Goal: Task Accomplishment & Management: Manage account settings

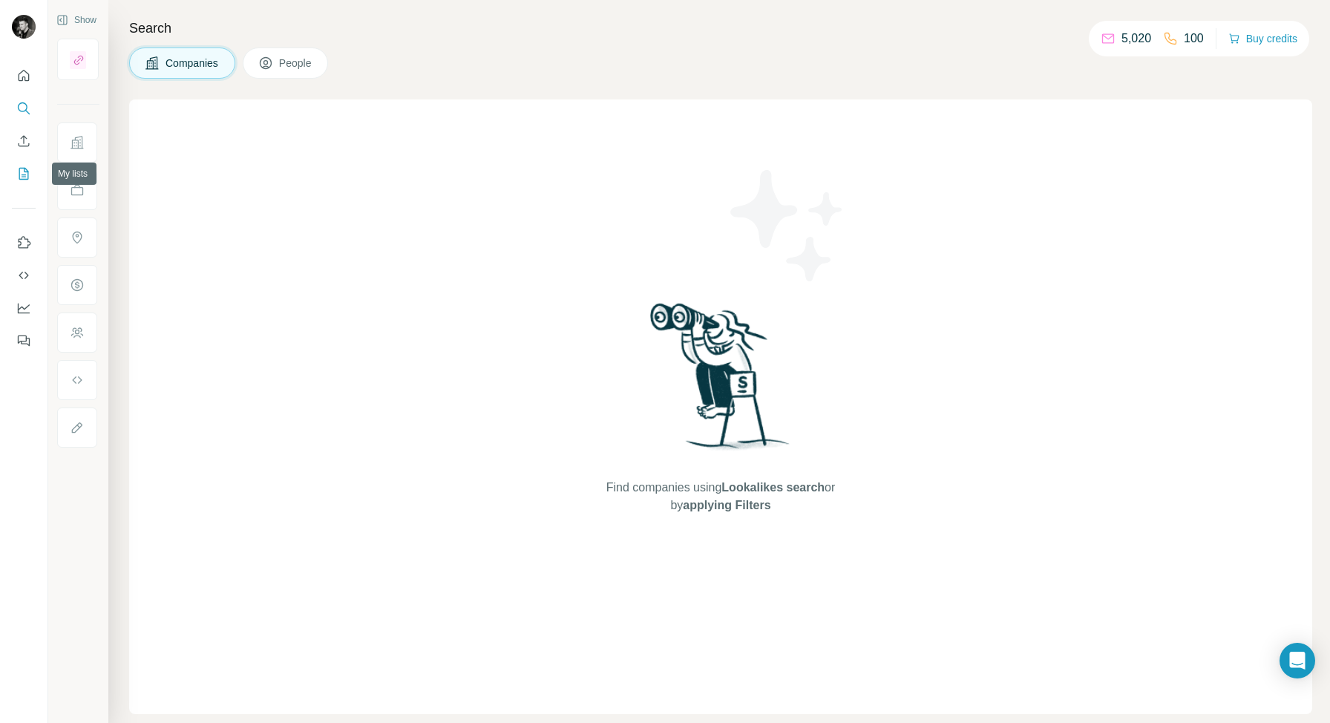
click at [24, 173] on icon "My lists" at bounding box center [23, 173] width 15 height 15
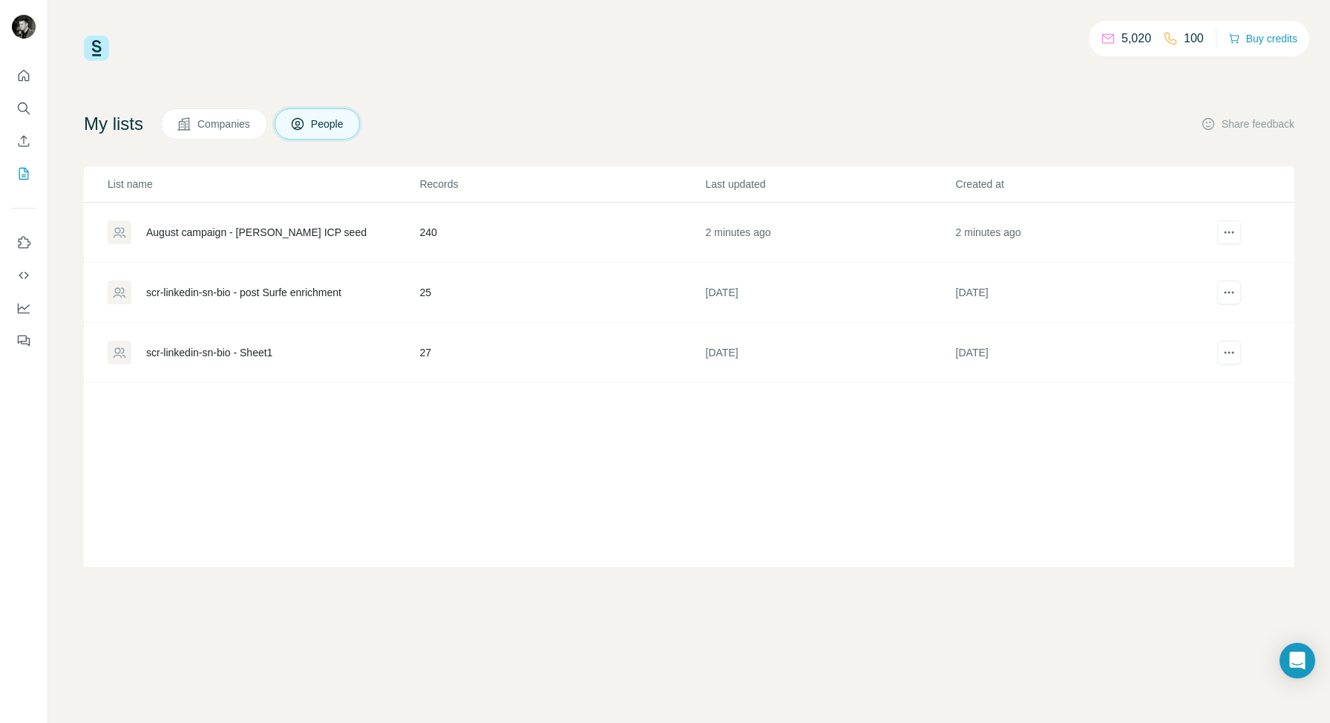
click at [264, 231] on div "August campaign - [PERSON_NAME] ICP seed" at bounding box center [256, 232] width 220 height 15
click at [1292, 661] on icon "Open Intercom Messenger" at bounding box center [1296, 660] width 17 height 19
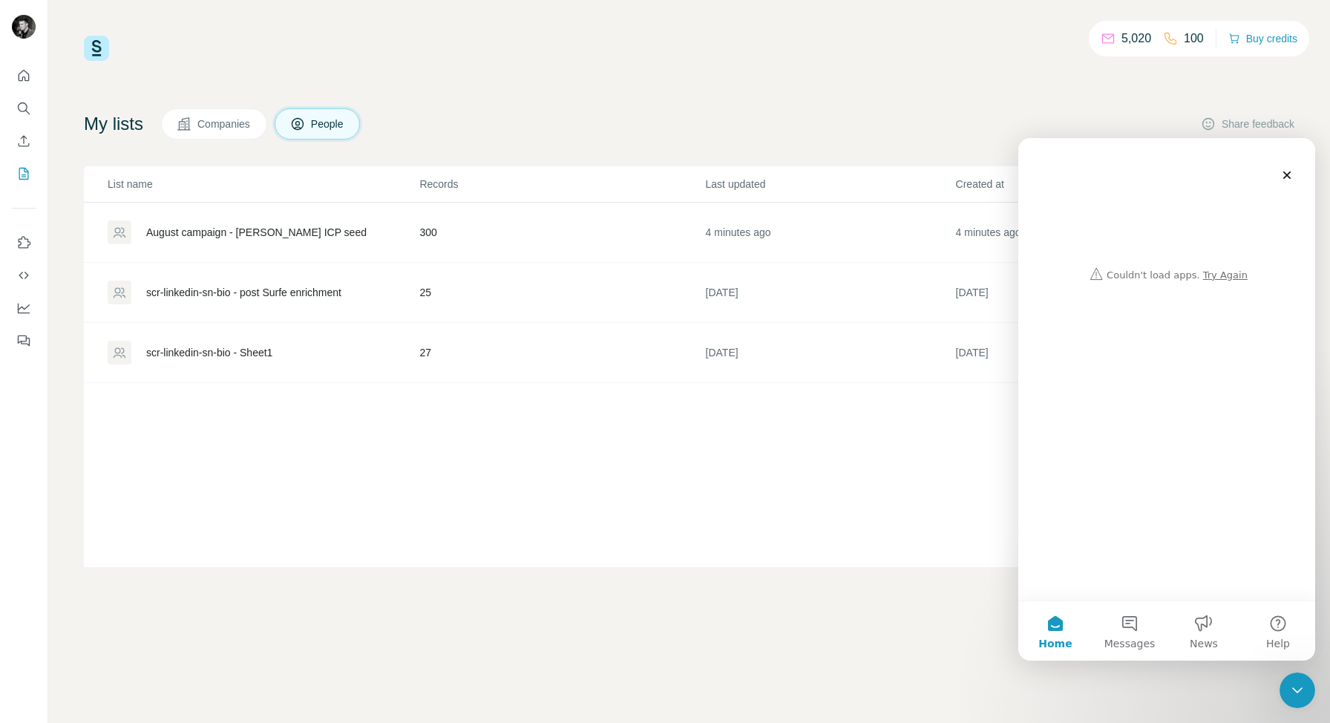
click at [1228, 275] on div "Intercom messenger" at bounding box center [1166, 213] width 267 height 150
click at [1222, 275] on div "Intercom messenger" at bounding box center [1166, 213] width 267 height 150
click at [27, 113] on icon "Search" at bounding box center [27, 112] width 4 height 4
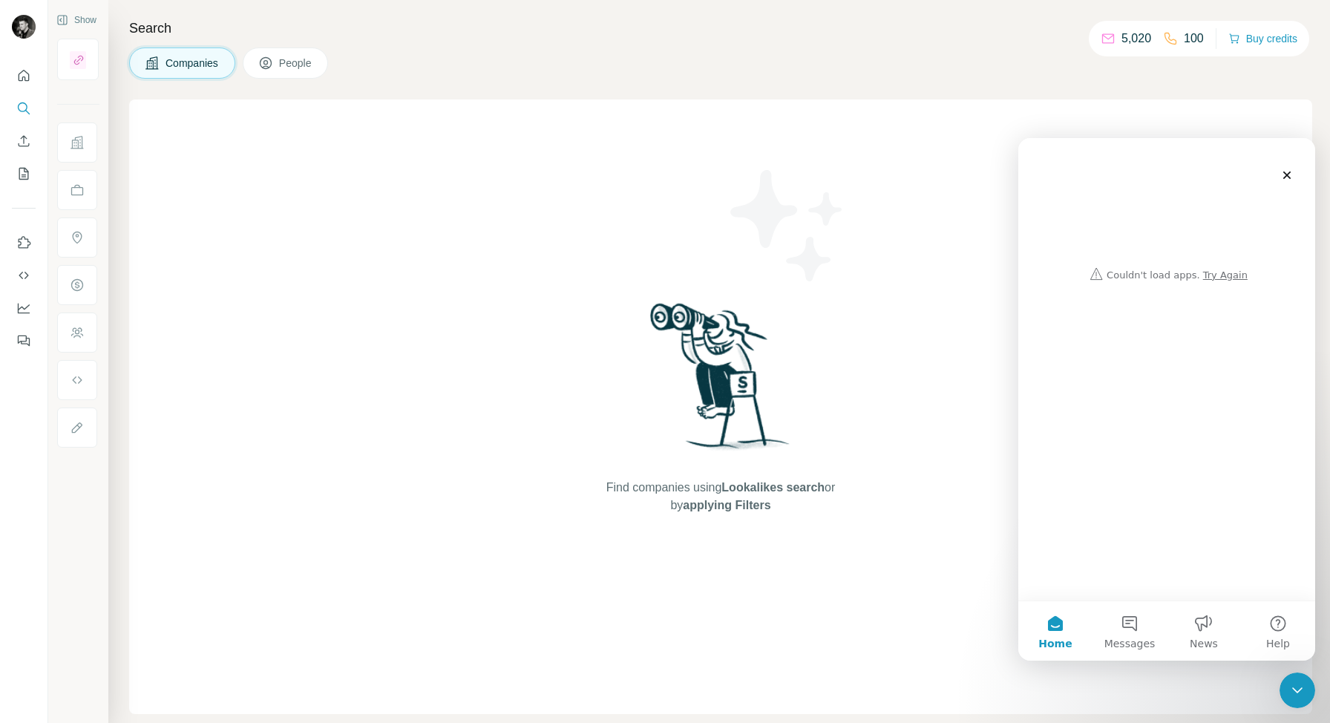
click at [1131, 36] on p "5,020" at bounding box center [1136, 39] width 30 height 18
click at [29, 304] on icon "Dashboard" at bounding box center [23, 308] width 15 height 15
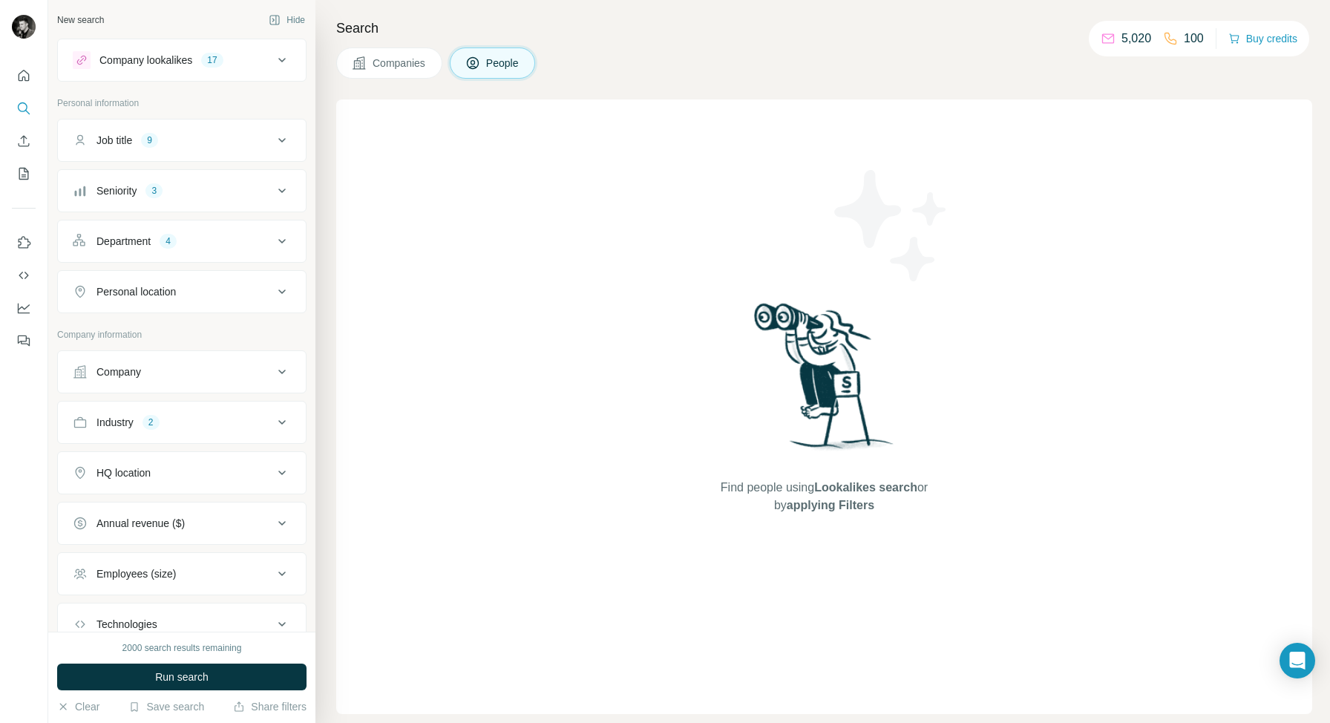
click at [190, 67] on div "Company lookalikes" at bounding box center [145, 60] width 93 height 15
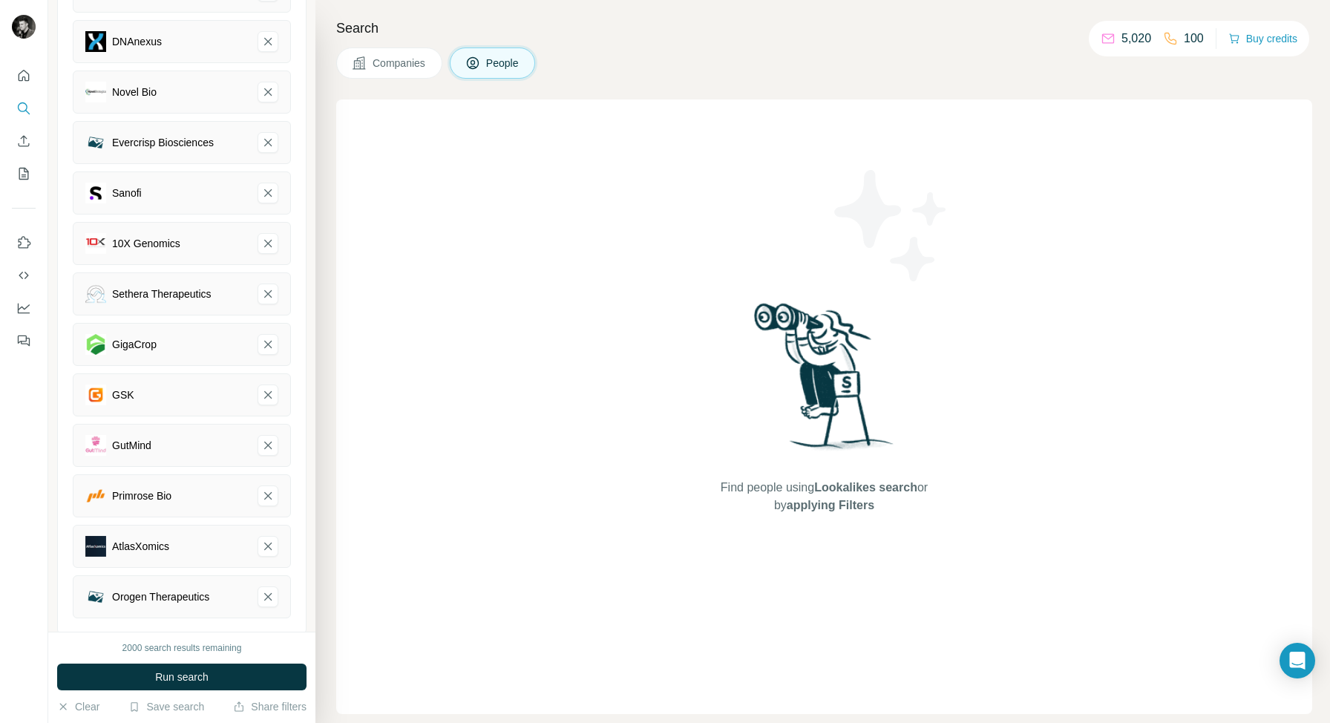
scroll to position [442, 0]
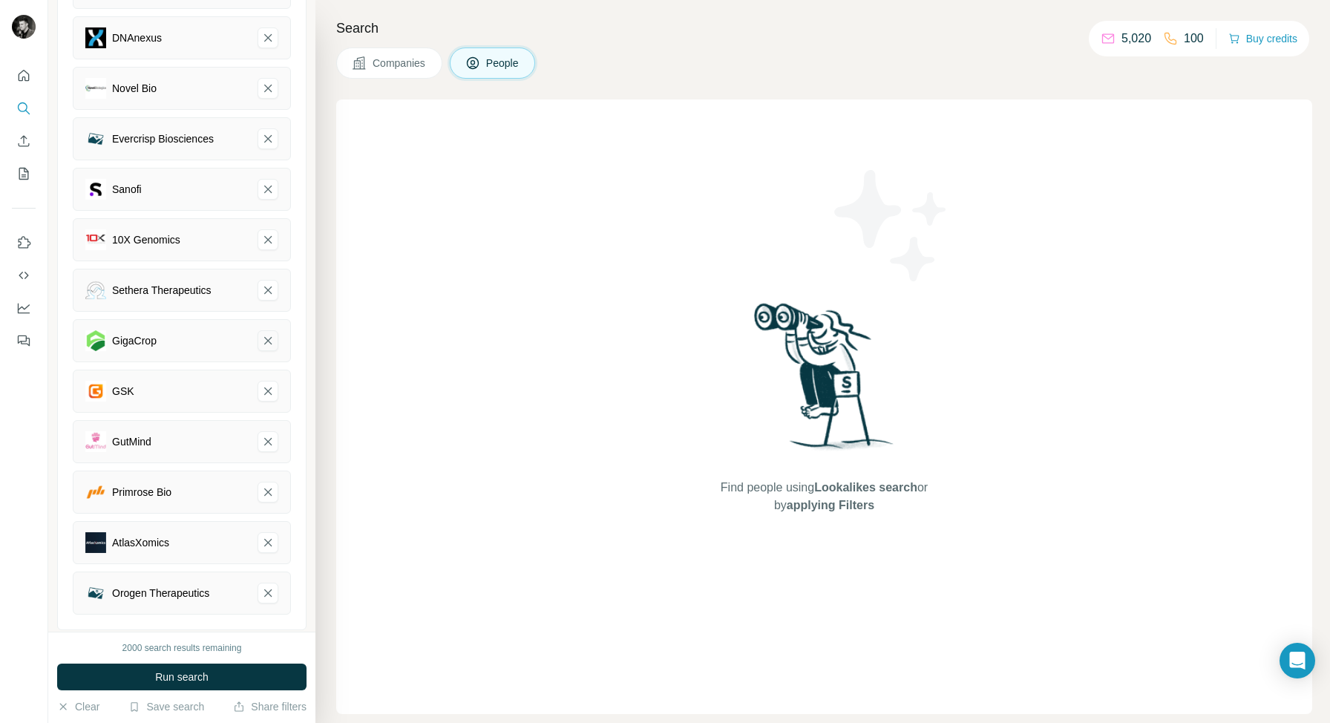
click at [268, 335] on icon "GigaCrop-remove-button" at bounding box center [267, 340] width 13 height 15
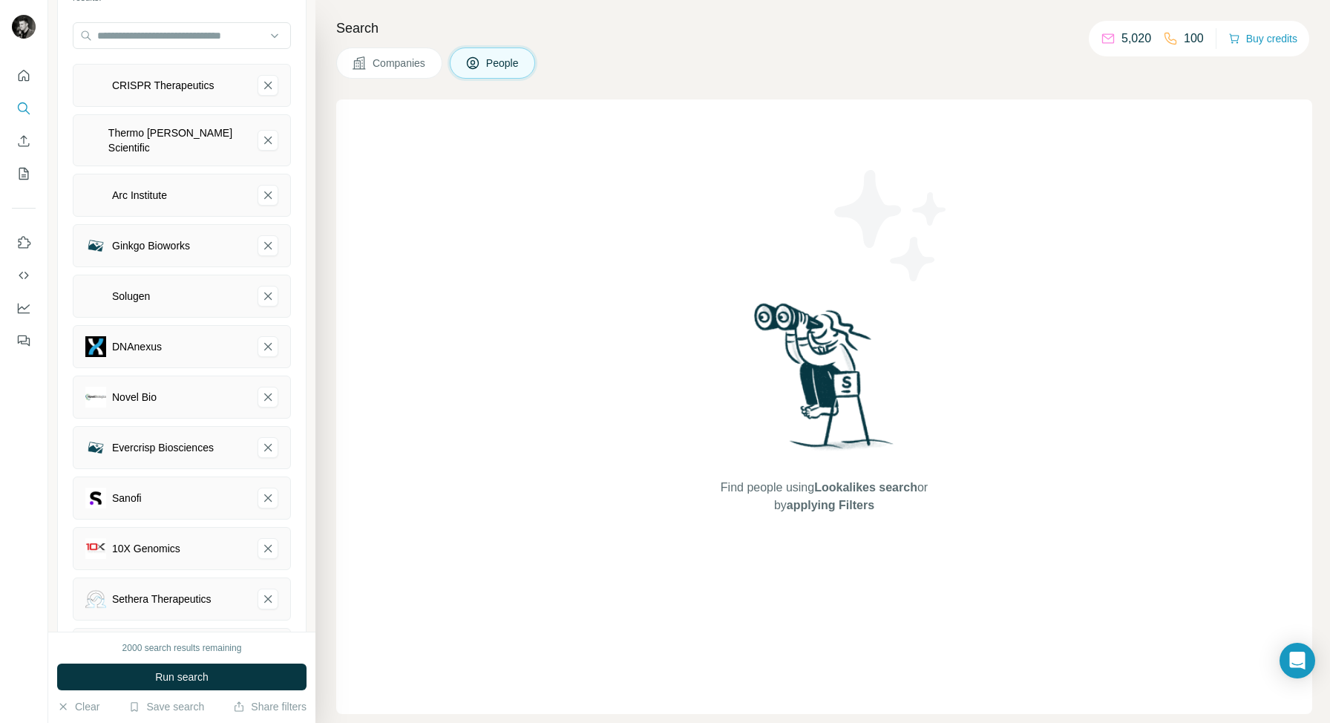
scroll to position [85, 0]
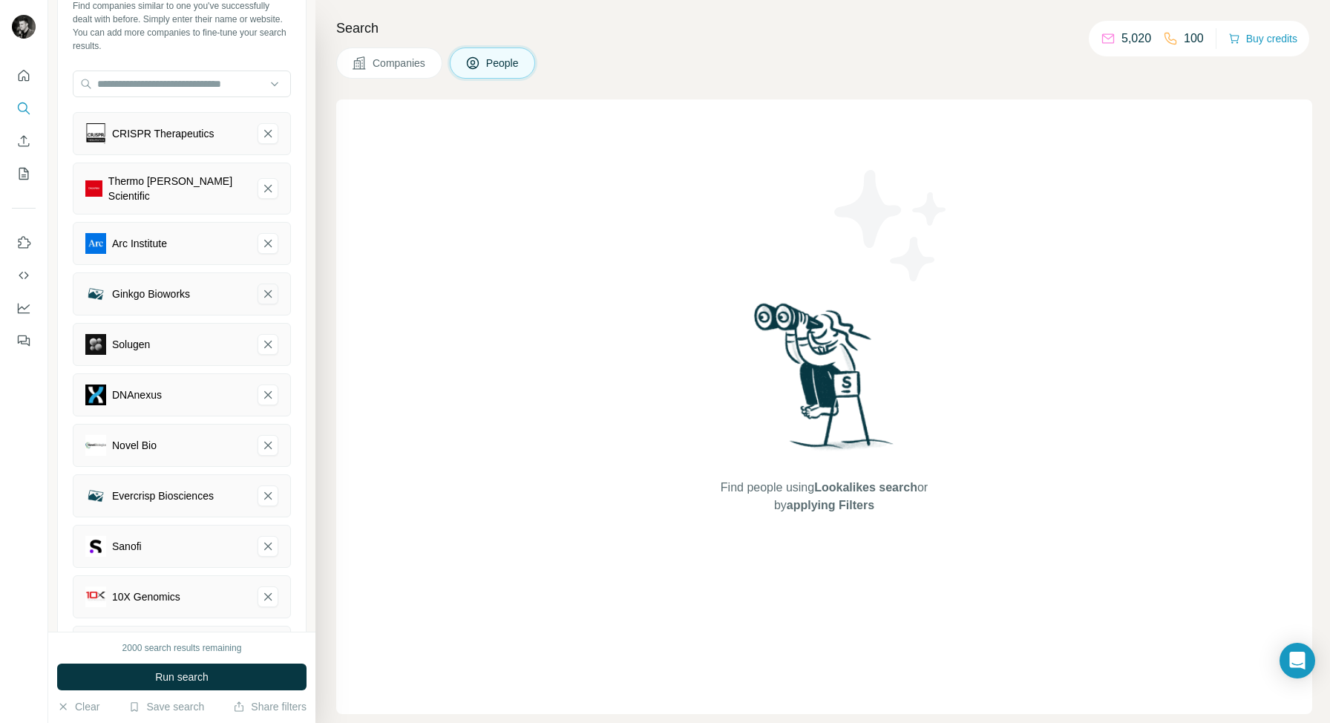
click at [272, 286] on icon "Ginkgo Bioworks-remove-button" at bounding box center [267, 293] width 13 height 15
click at [271, 183] on icon "Thermo Fisher Scientific-remove-button" at bounding box center [267, 188] width 13 height 15
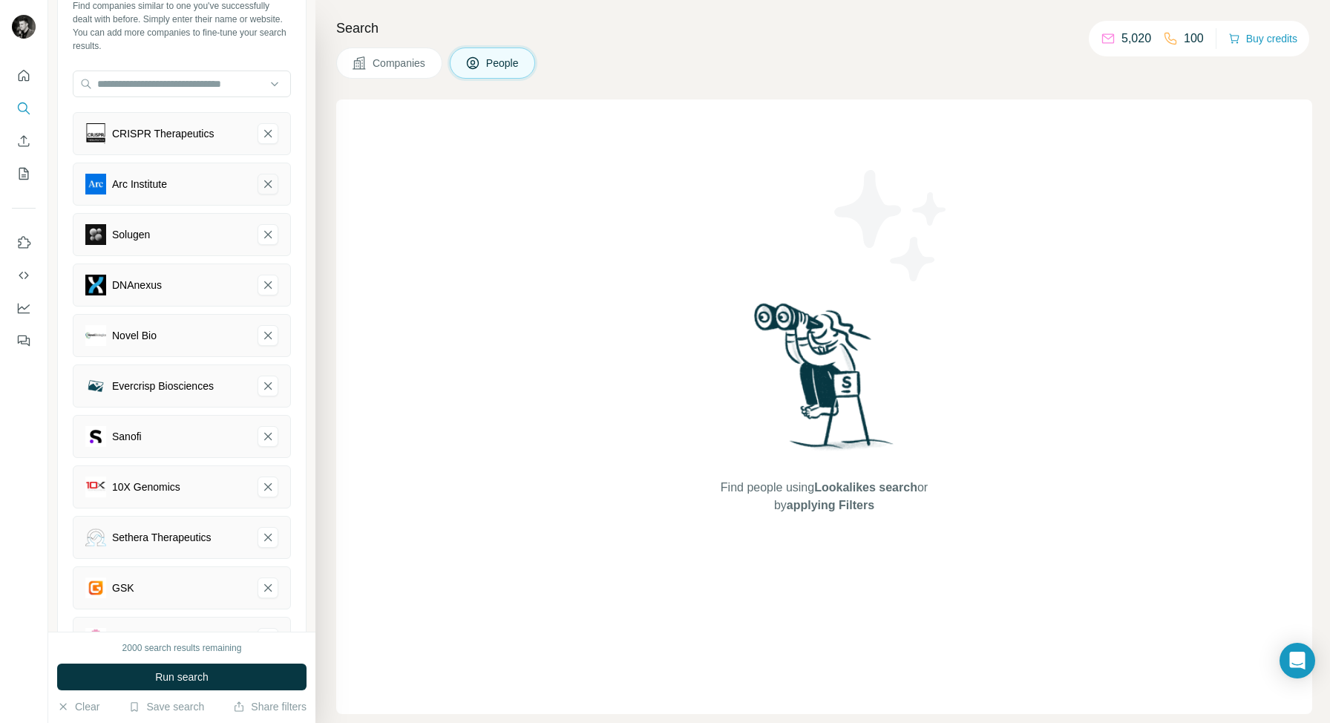
click at [269, 185] on icon "Arc Institute-remove-button" at bounding box center [267, 183] width 7 height 7
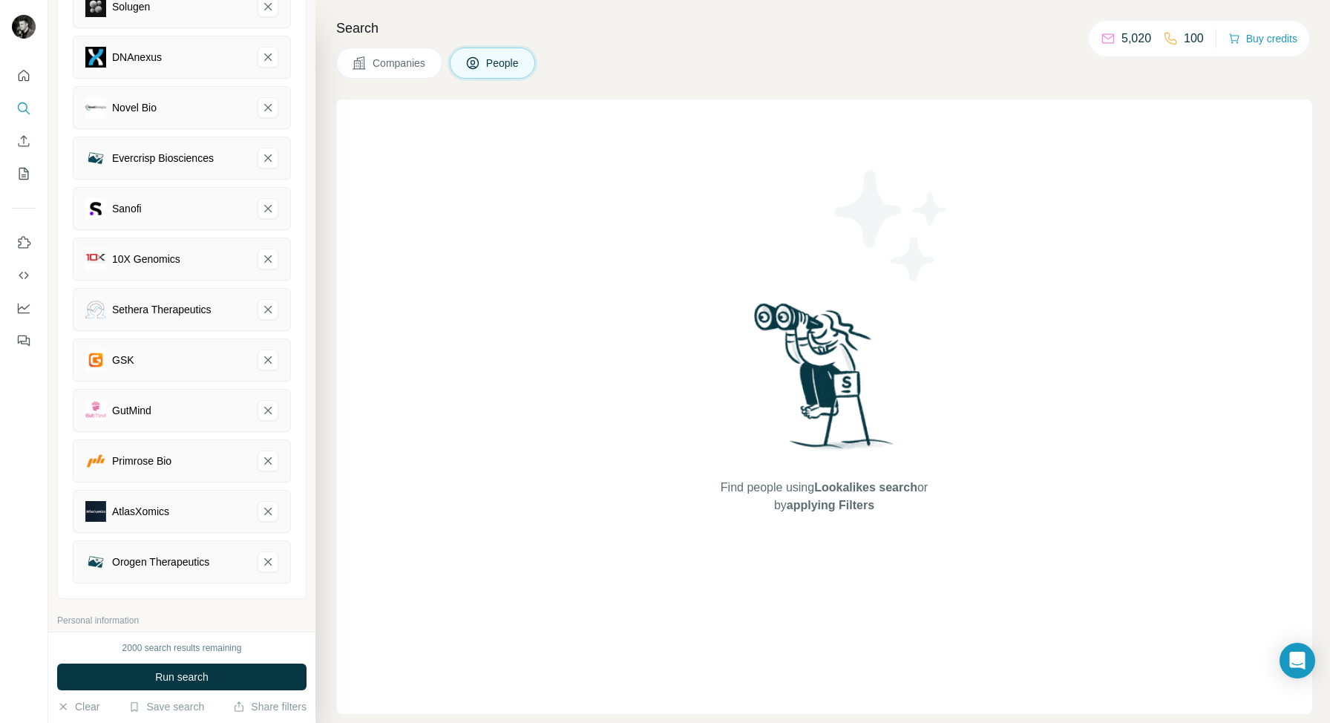
scroll to position [304, 0]
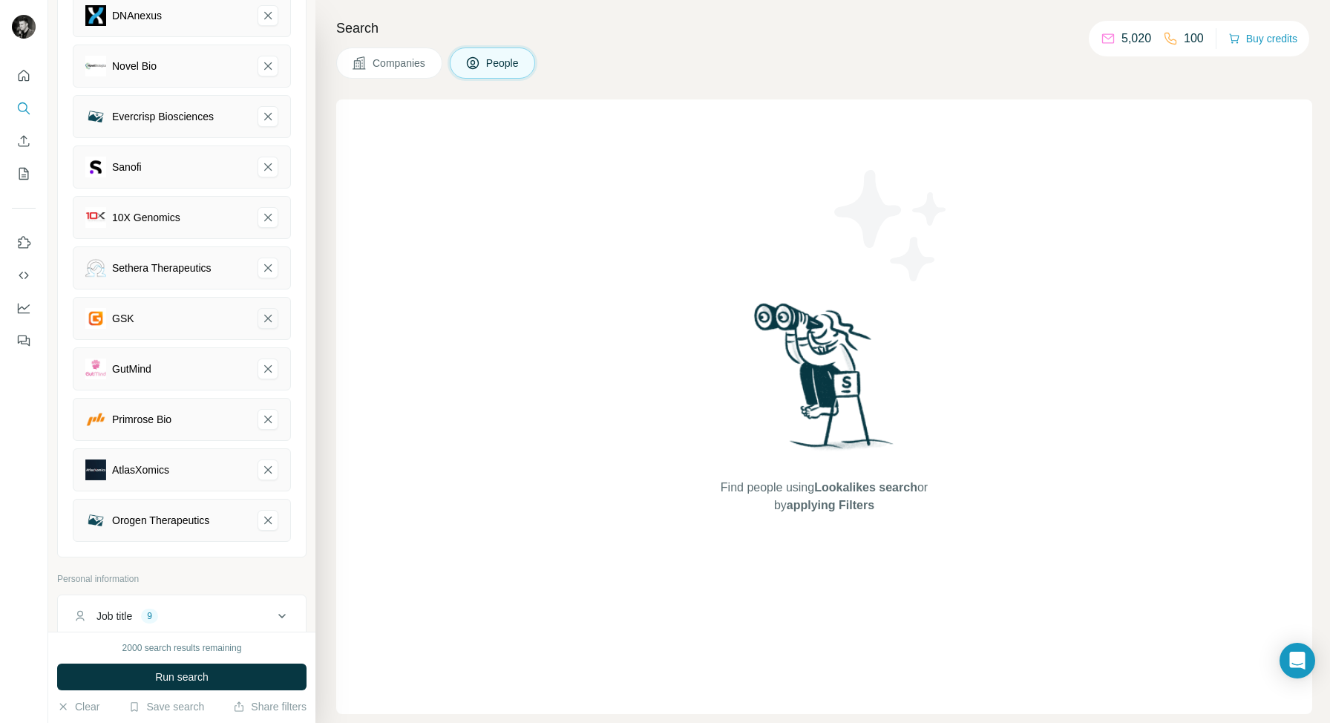
click at [269, 315] on icon "GSK-remove-button" at bounding box center [267, 318] width 13 height 15
click at [268, 422] on icon "AtlasXomics-remove-button" at bounding box center [267, 419] width 13 height 15
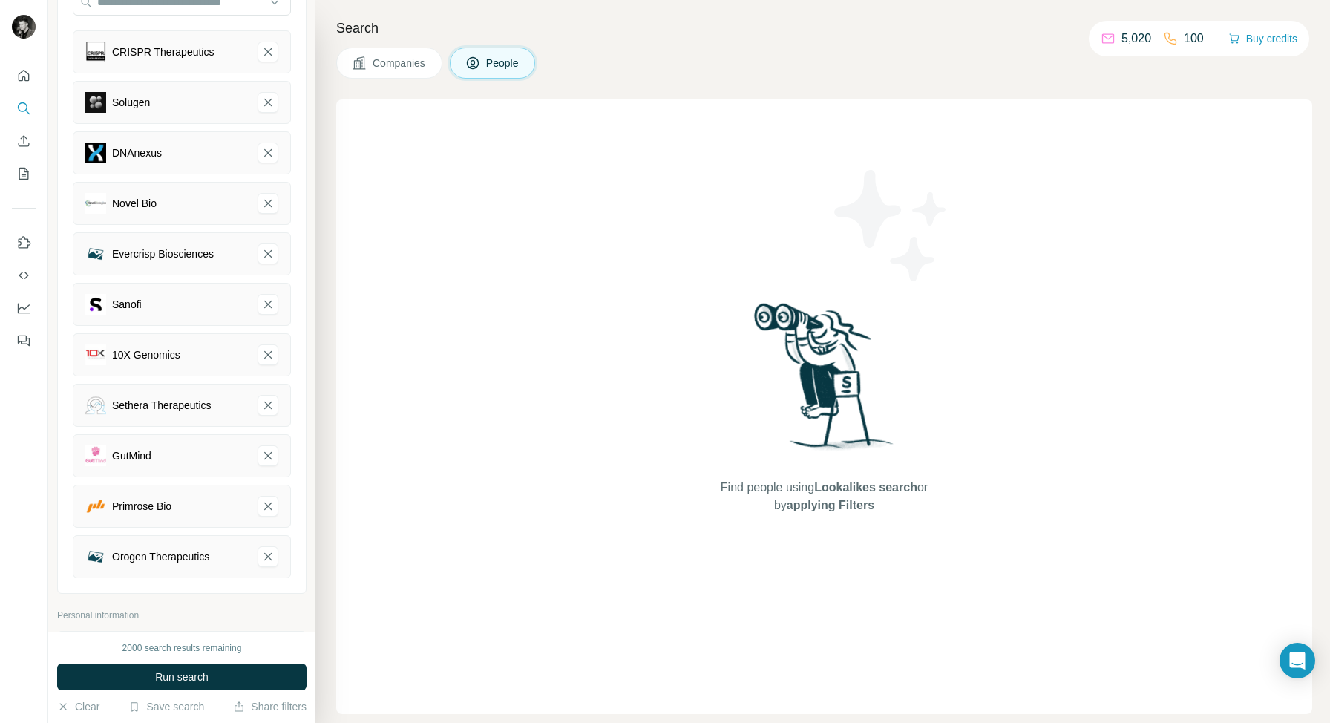
scroll to position [168, 0]
click at [268, 451] on icon "GutMind-remove-button" at bounding box center [267, 453] width 13 height 15
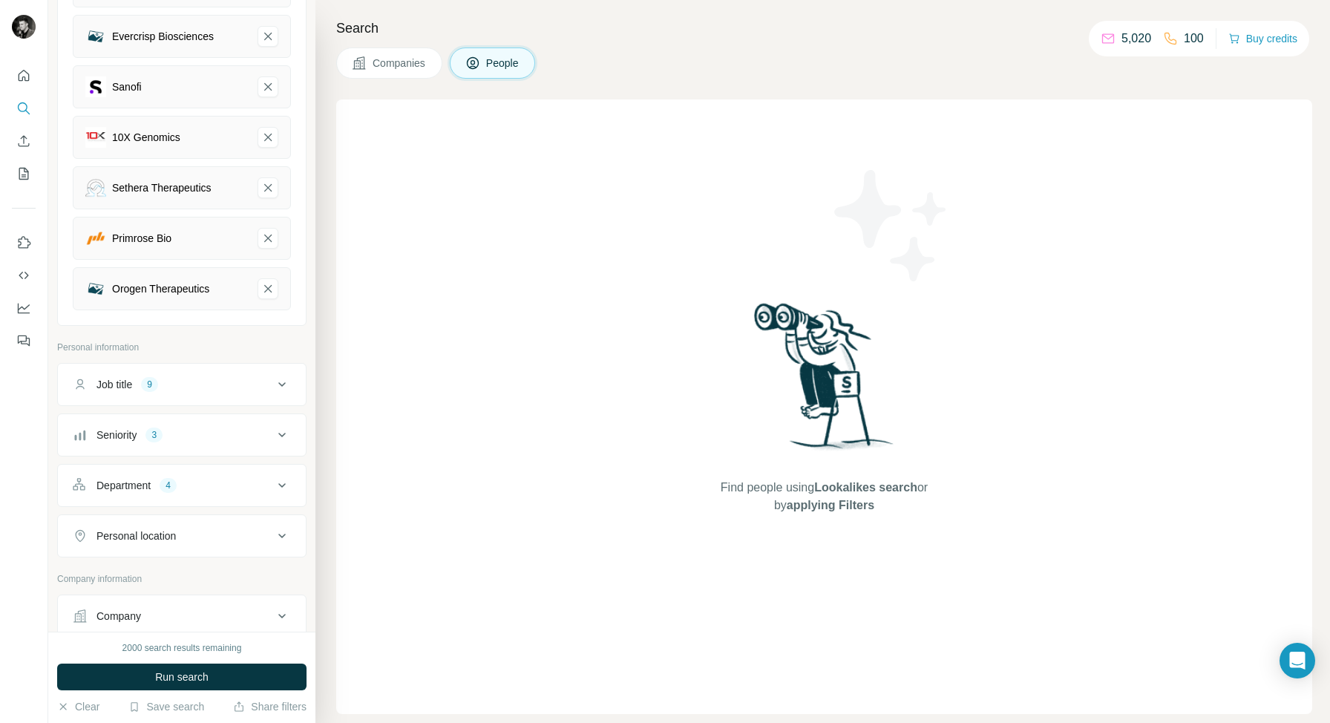
scroll to position [452, 0]
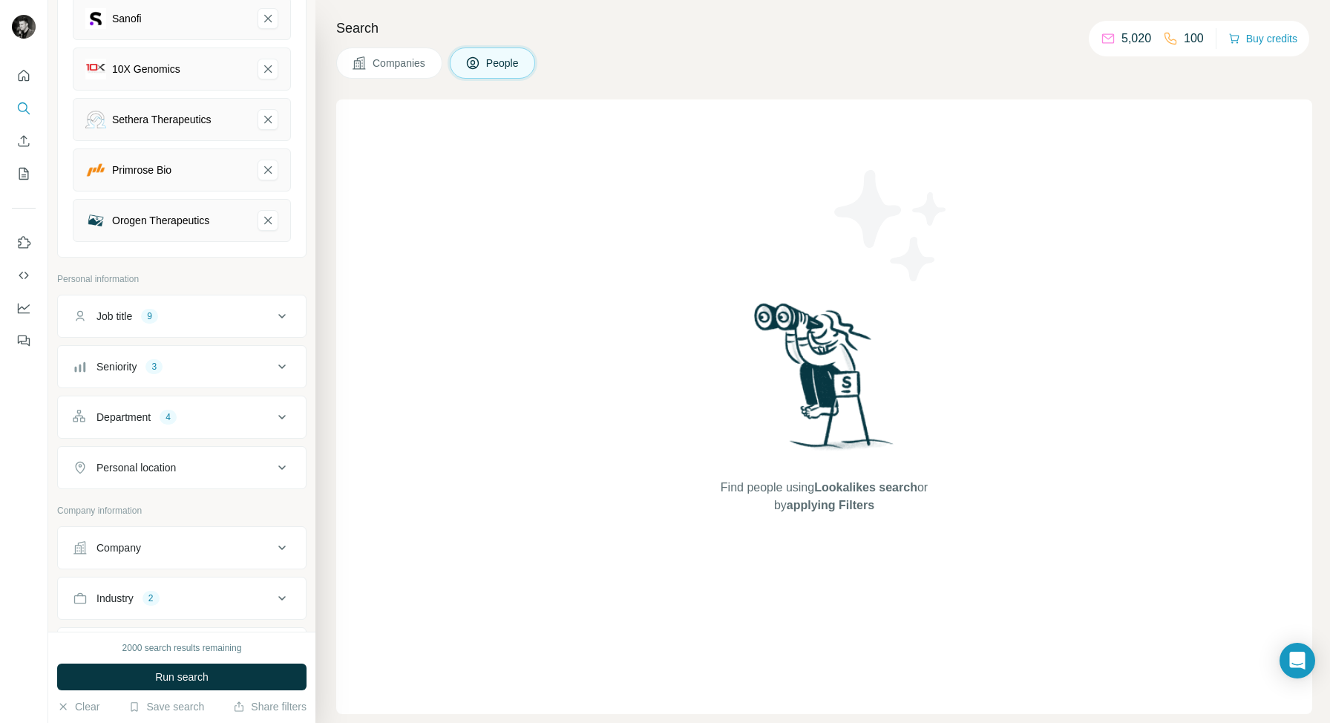
click at [237, 316] on div "Job title 9" at bounding box center [173, 316] width 200 height 15
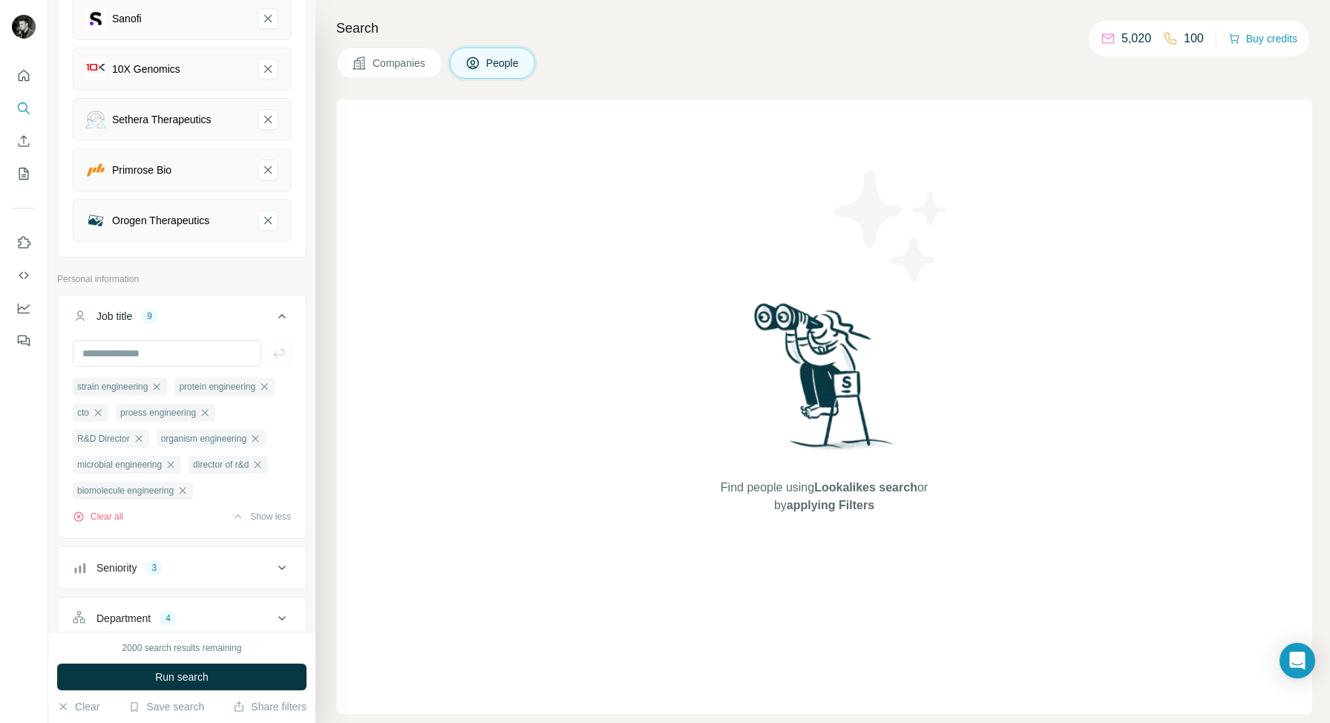
click at [281, 324] on icon at bounding box center [282, 316] width 18 height 18
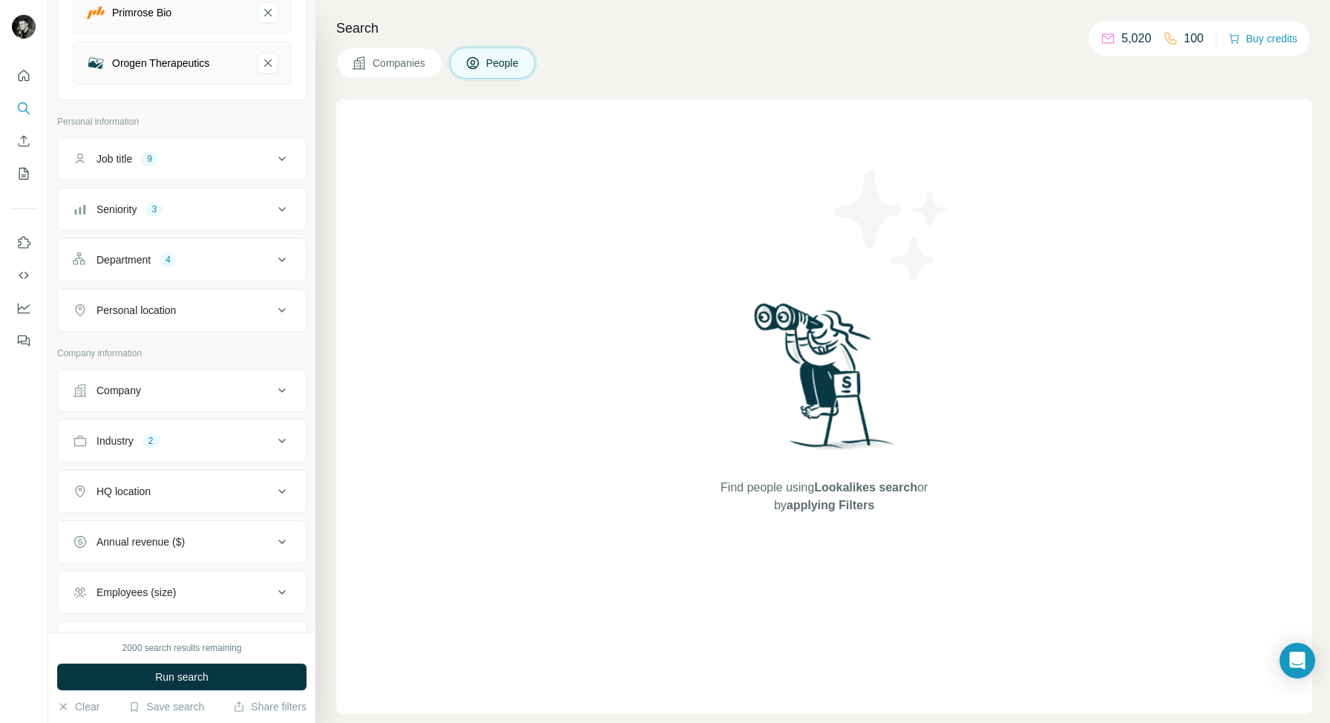
scroll to position [611, 0]
click at [215, 441] on div "Industry 2" at bounding box center [173, 439] width 200 height 15
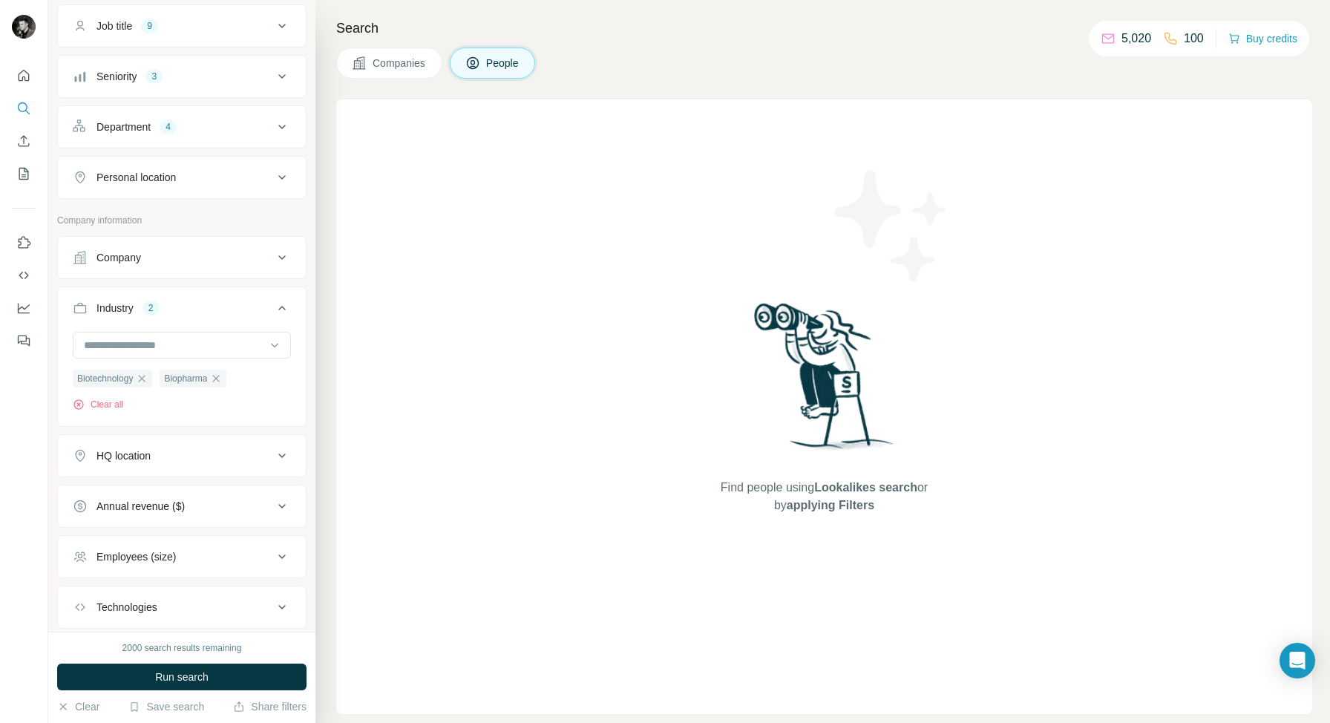
scroll to position [747, 0]
click at [105, 398] on button "Clear all" at bounding box center [98, 399] width 50 height 13
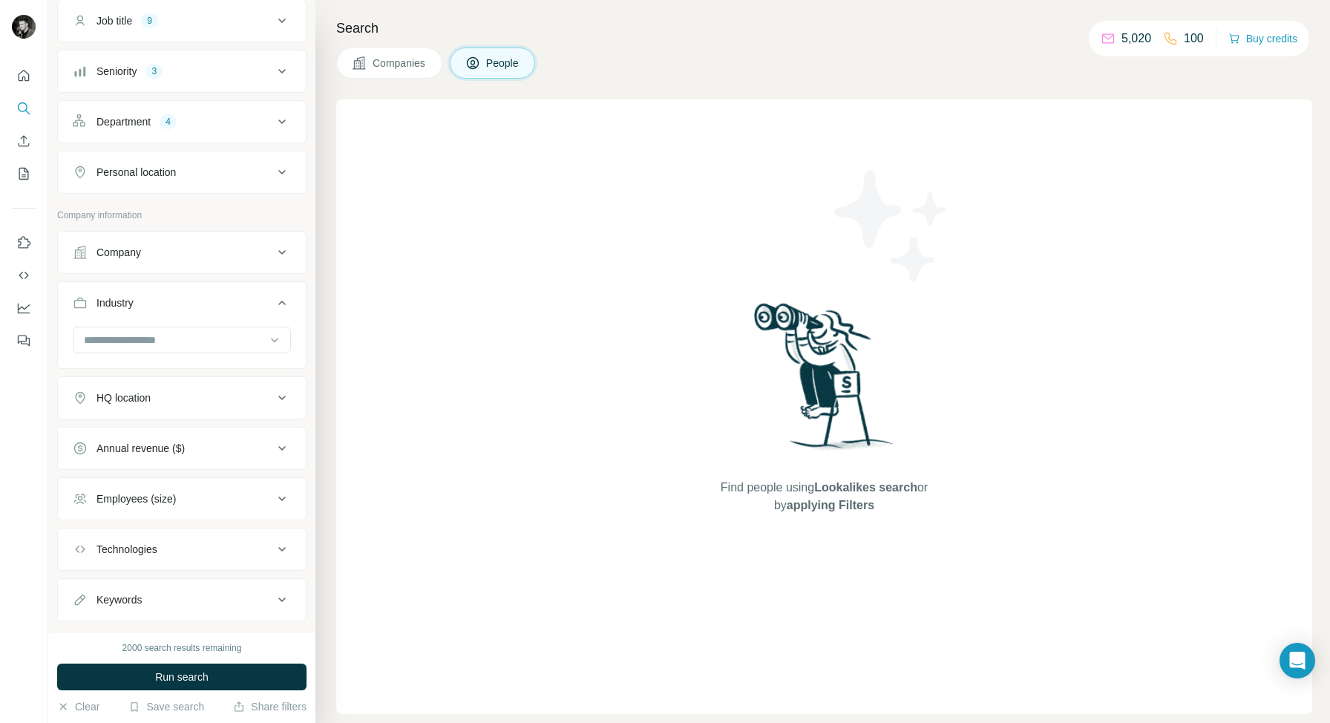
click at [229, 450] on div "Annual revenue ($)" at bounding box center [173, 448] width 200 height 15
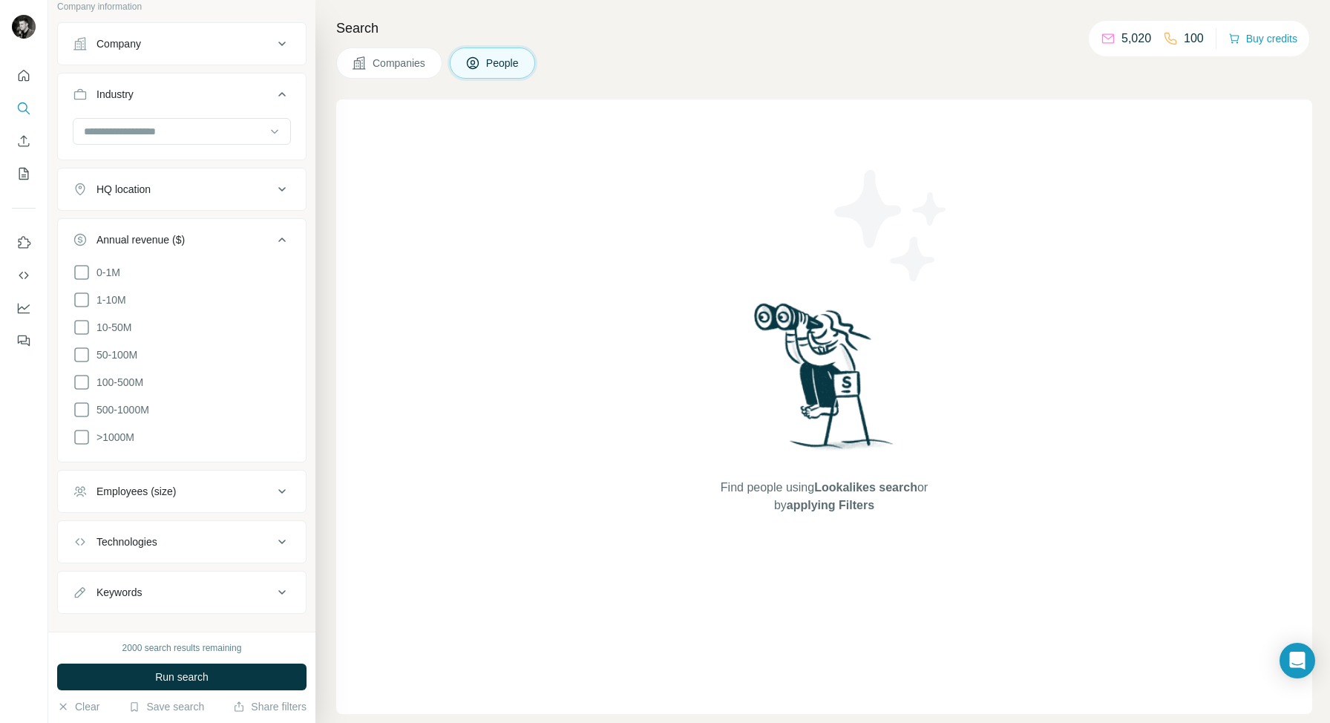
scroll to position [967, 0]
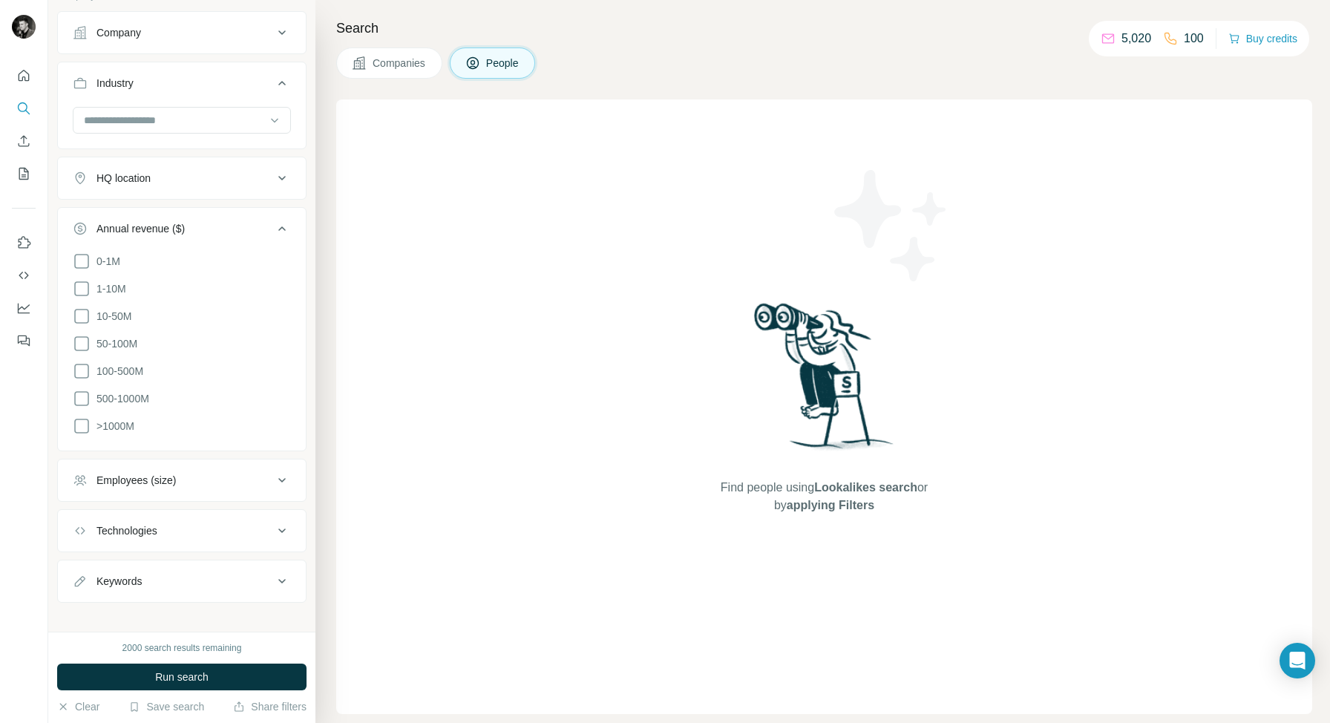
click at [219, 229] on div "Annual revenue ($)" at bounding box center [173, 228] width 200 height 15
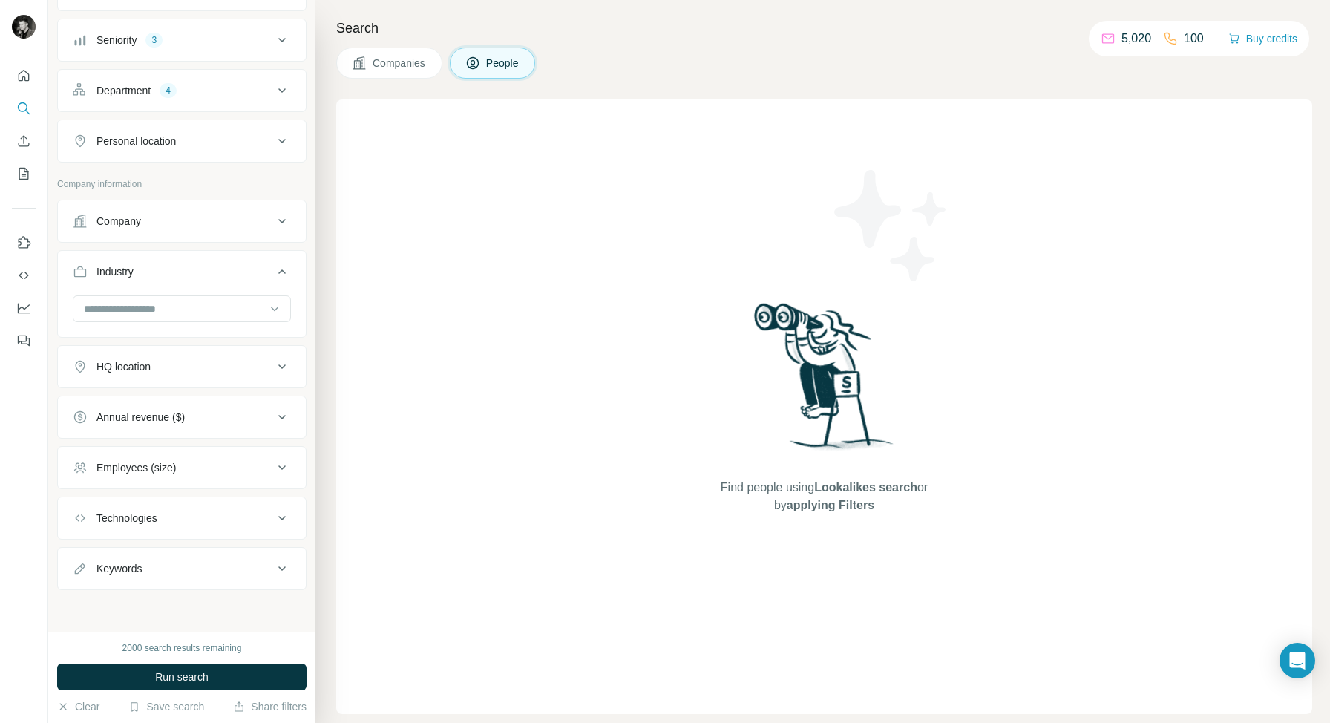
scroll to position [779, 0]
click at [189, 471] on div "Employees (size)" at bounding box center [173, 467] width 200 height 15
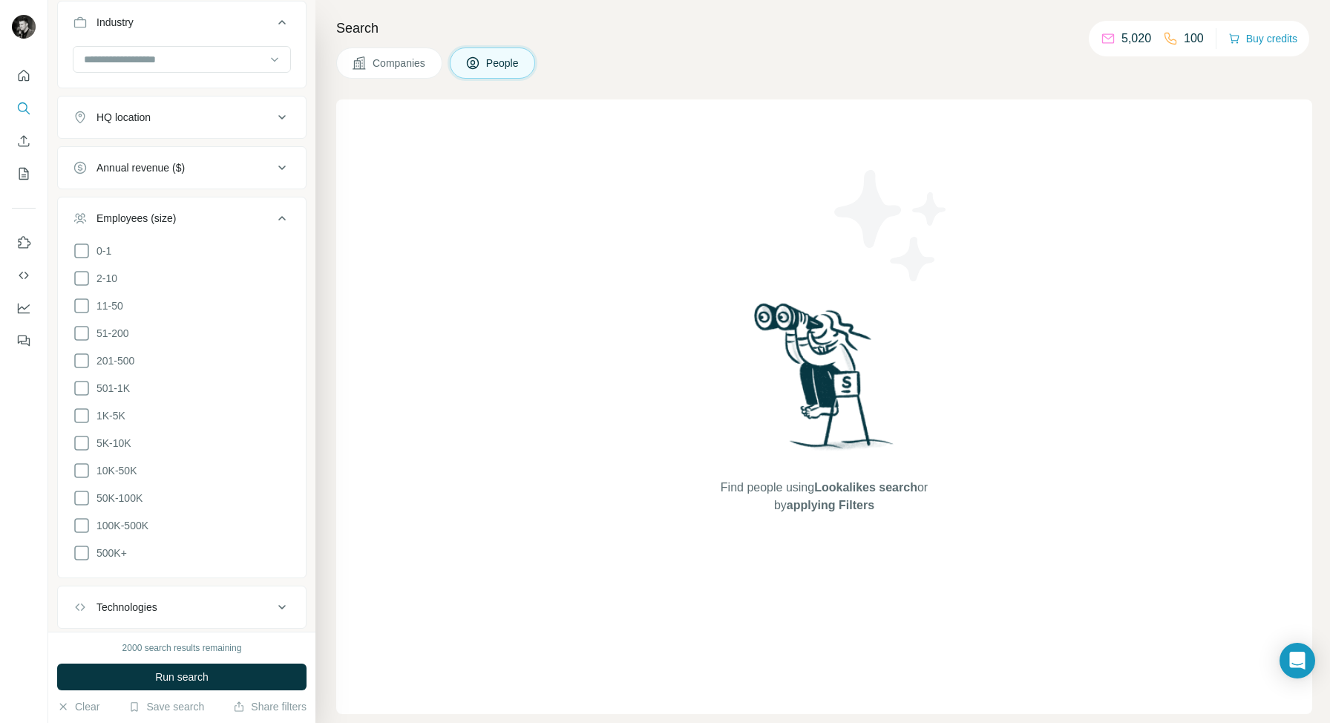
scroll to position [1029, 0]
click at [82, 276] on icon at bounding box center [82, 277] width 18 height 18
click at [82, 305] on icon at bounding box center [82, 304] width 18 height 18
click at [82, 334] on icon at bounding box center [82, 332] width 18 height 18
click at [180, 675] on span "Run search" at bounding box center [181, 676] width 53 height 15
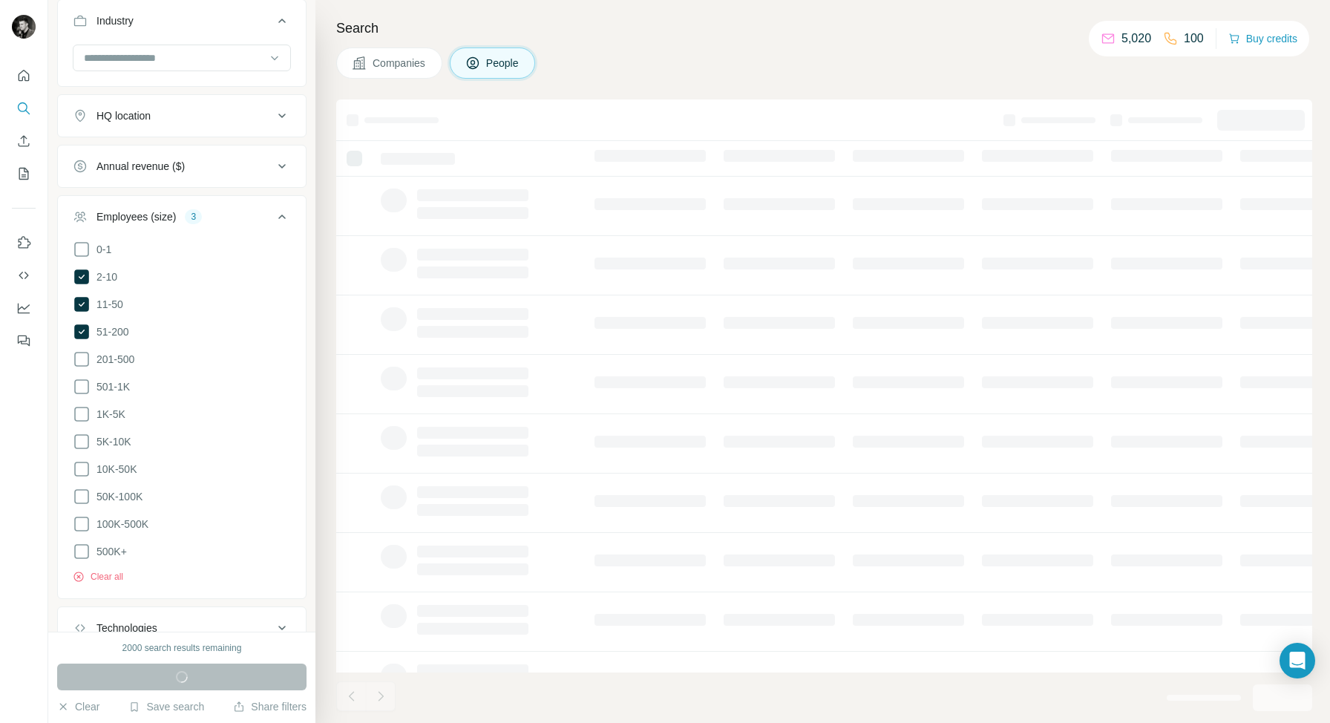
click at [283, 216] on icon at bounding box center [281, 217] width 7 height 4
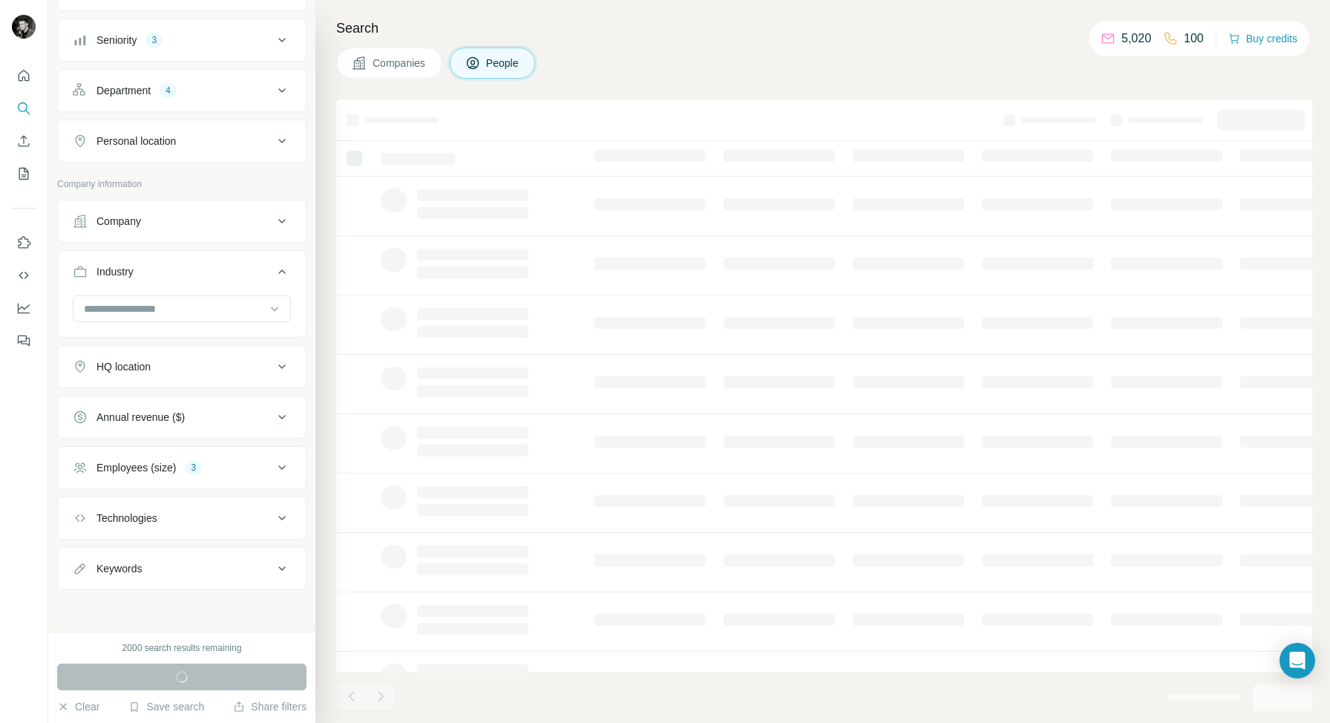
scroll to position [779, 0]
click at [174, 706] on button "Save search" at bounding box center [166, 706] width 76 height 15
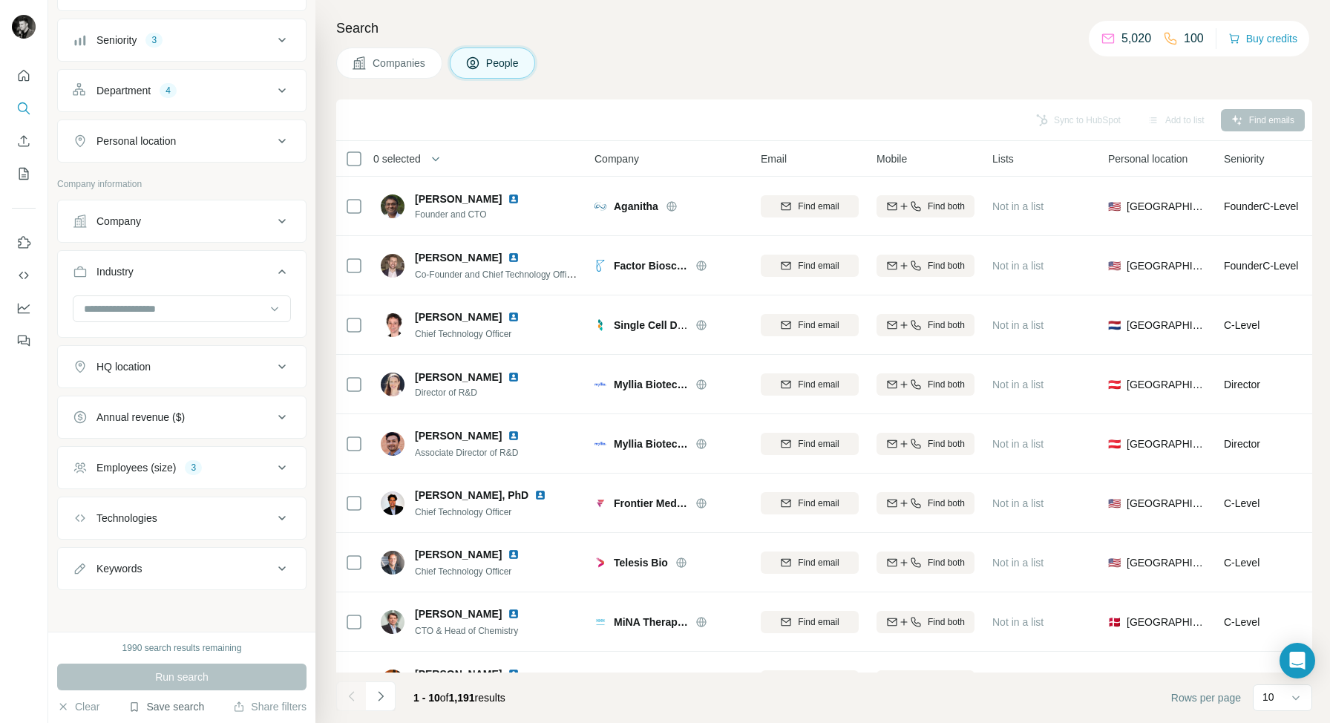
click at [157, 705] on button "Save search" at bounding box center [166, 706] width 76 height 15
click at [185, 651] on div "Save search" at bounding box center [208, 651] width 157 height 30
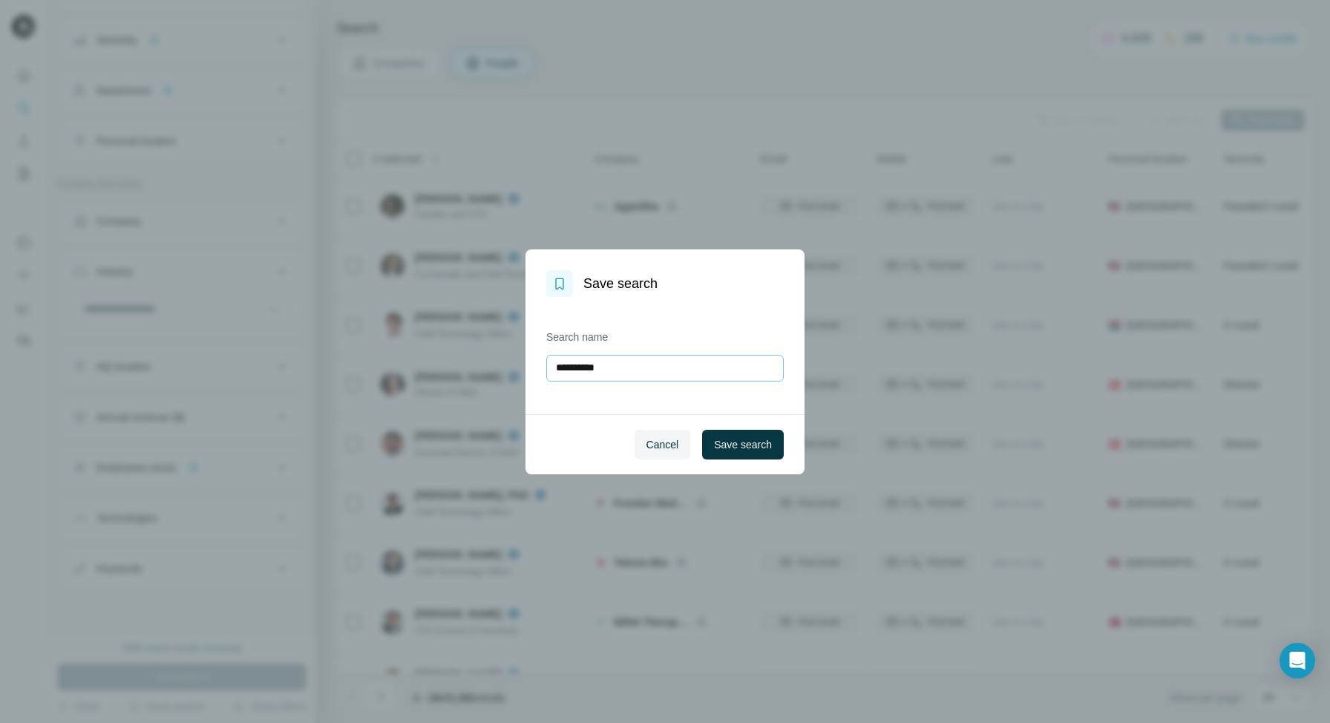
click at [643, 370] on input "**********" at bounding box center [665, 368] width 238 height 27
click at [667, 442] on span "Cancel" at bounding box center [662, 444] width 33 height 15
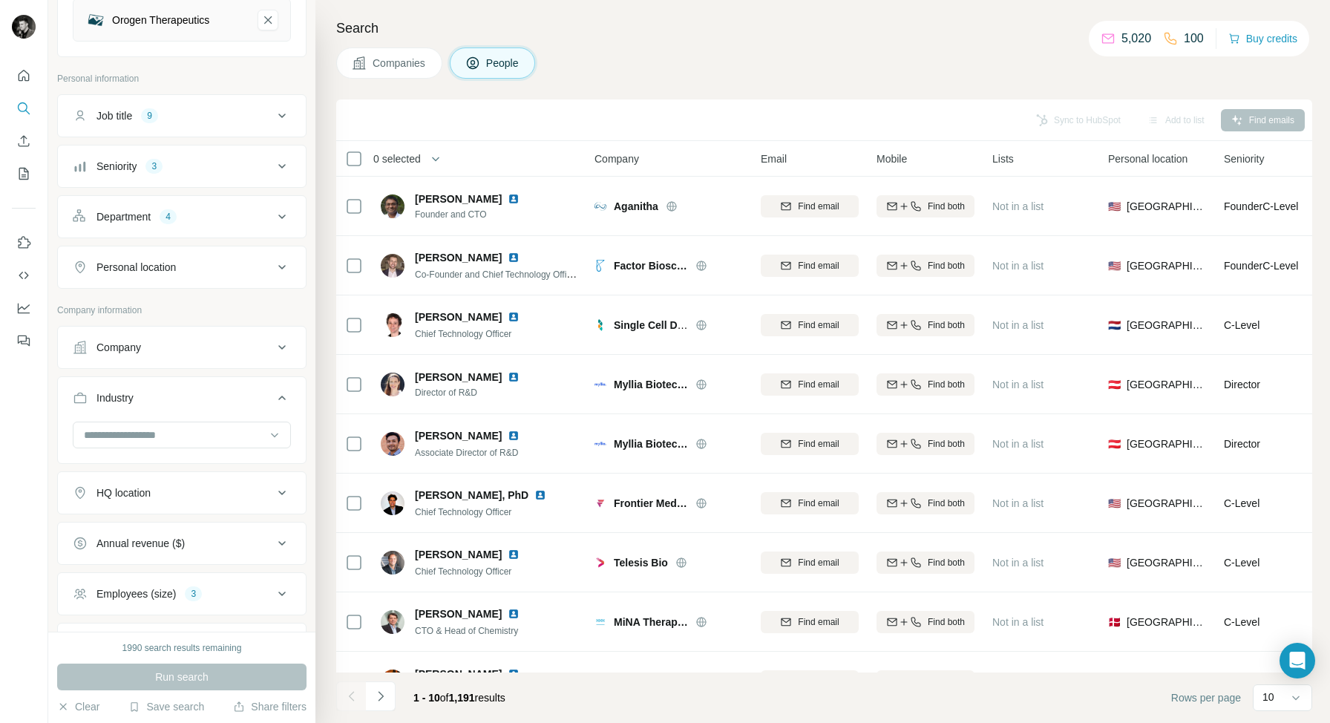
scroll to position [706, 0]
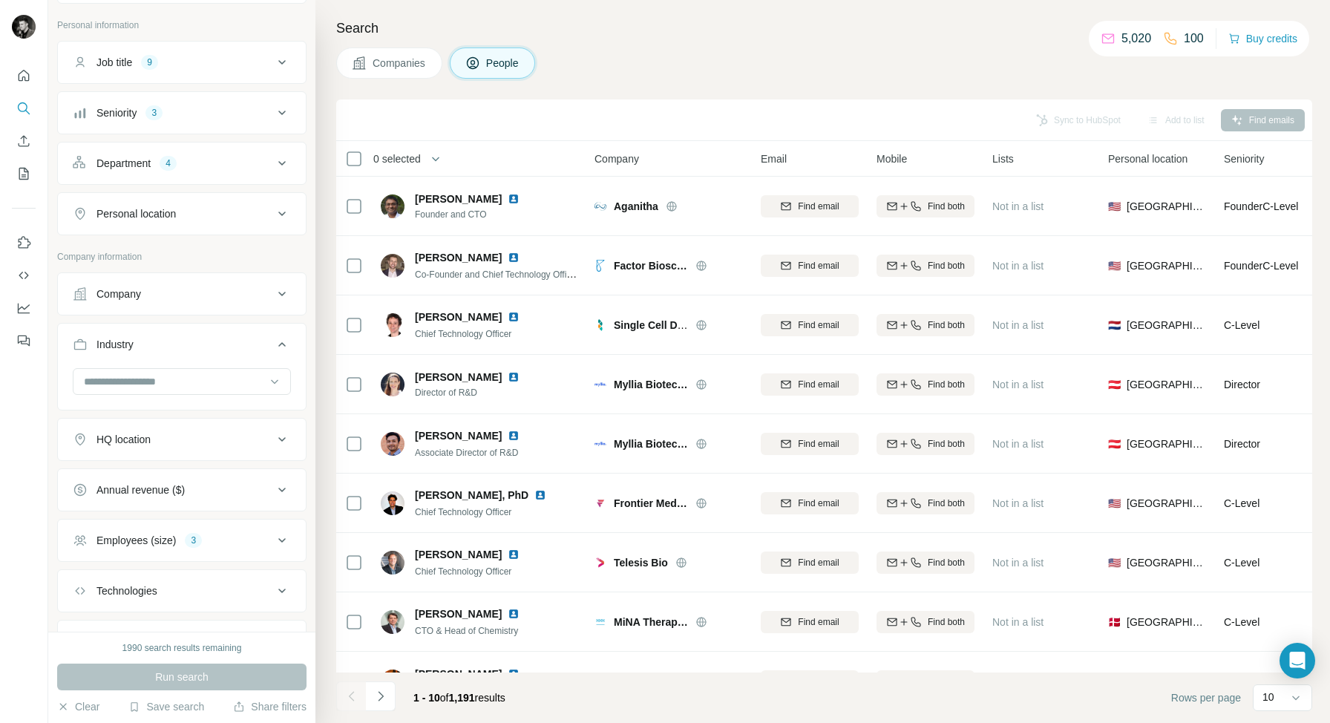
click at [282, 344] on icon at bounding box center [282, 344] width 18 height 18
click at [262, 500] on div "Employees (size) 3" at bounding box center [173, 495] width 200 height 15
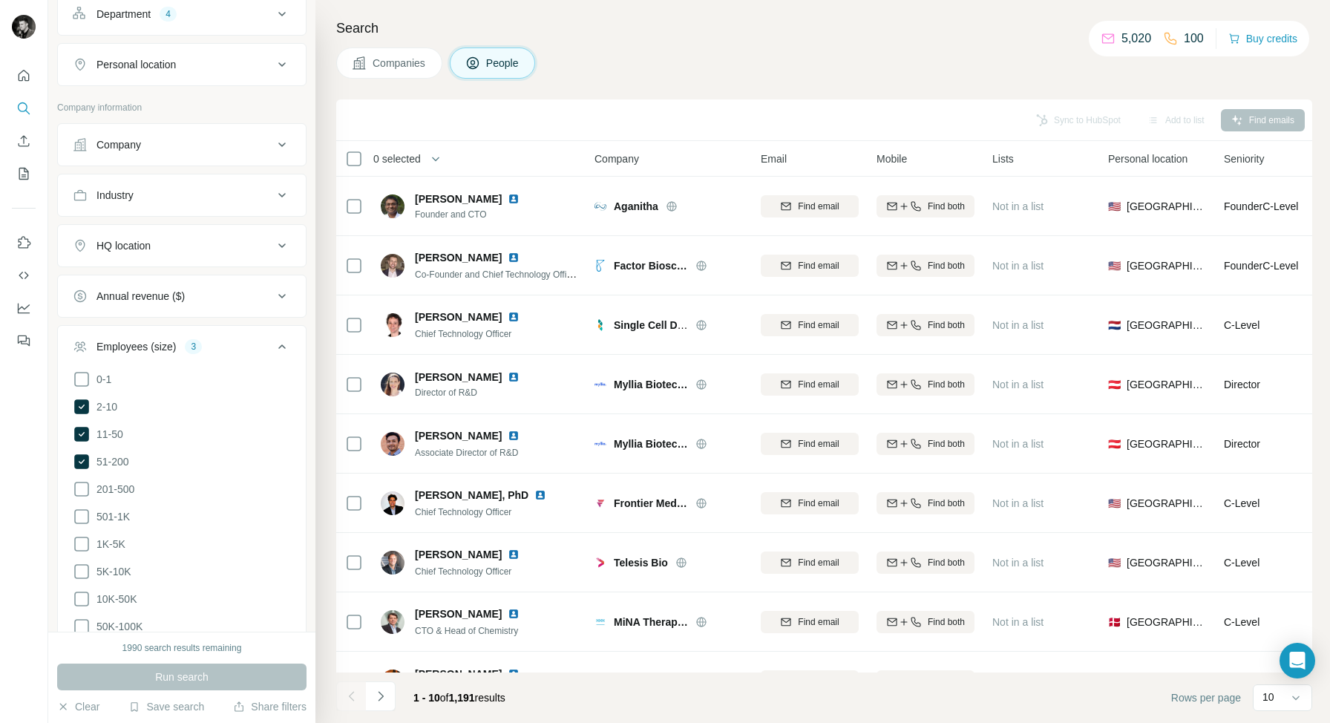
scroll to position [859, 0]
click at [281, 339] on icon at bounding box center [282, 343] width 18 height 18
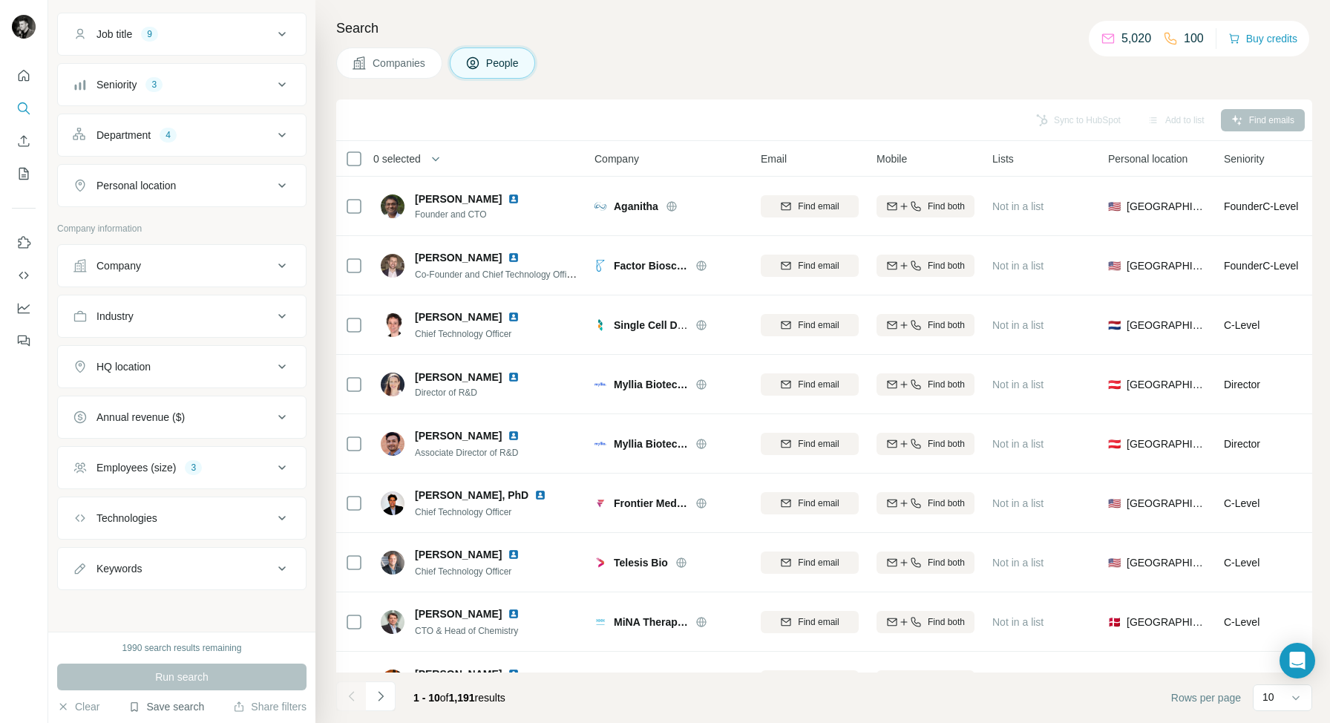
click at [166, 707] on button "Save search" at bounding box center [166, 706] width 76 height 15
click at [188, 642] on div "Save search" at bounding box center [208, 651] width 157 height 30
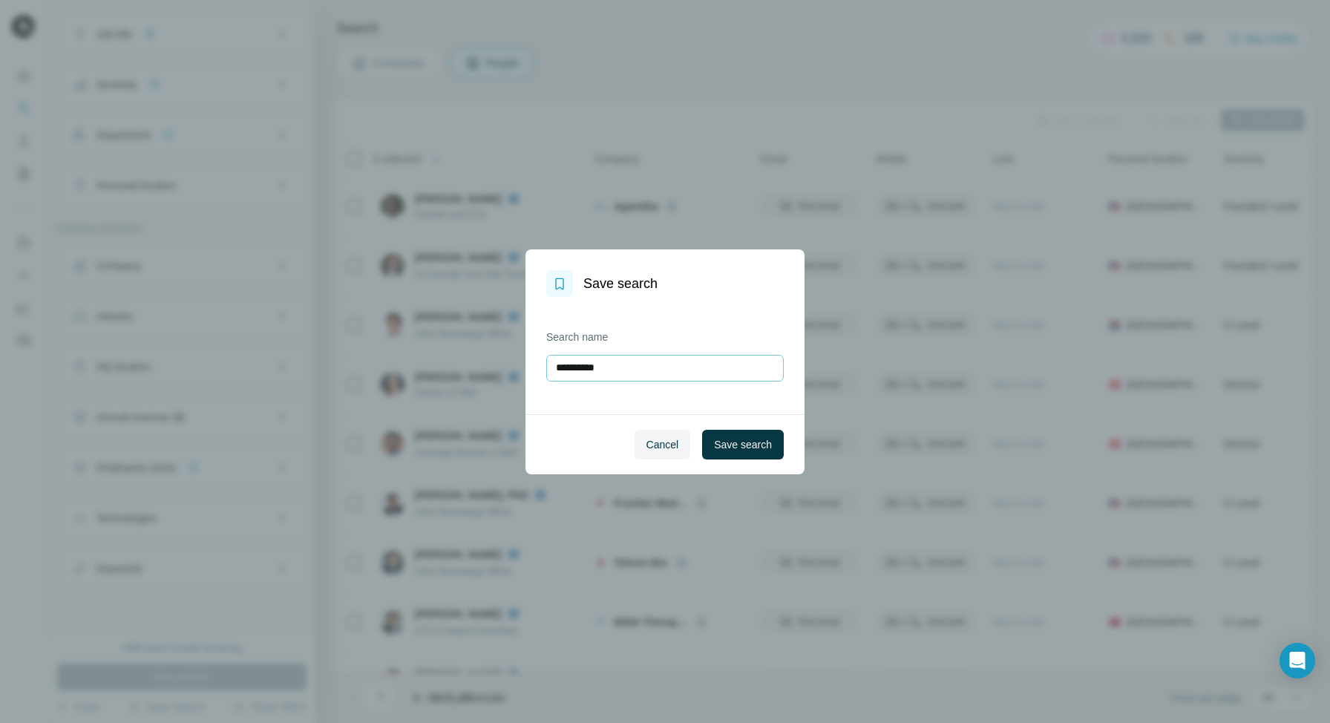
click at [618, 373] on input "**********" at bounding box center [665, 368] width 238 height 27
click at [617, 372] on input "**********" at bounding box center [665, 368] width 238 height 27
drag, startPoint x: 603, startPoint y: 368, endPoint x: 618, endPoint y: 368, distance: 15.6
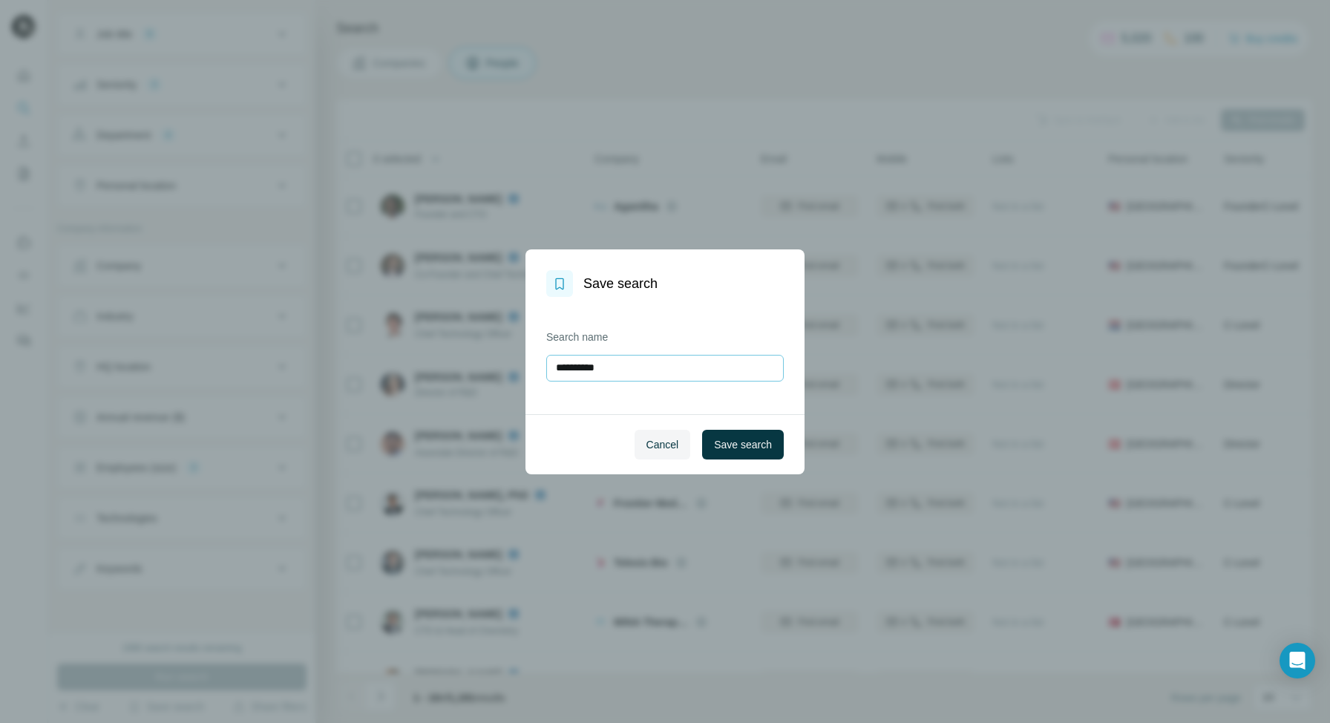
click at [618, 368] on input "**********" at bounding box center [665, 368] width 238 height 27
type input "**********"
click at [736, 444] on span "Save search" at bounding box center [743, 444] width 58 height 15
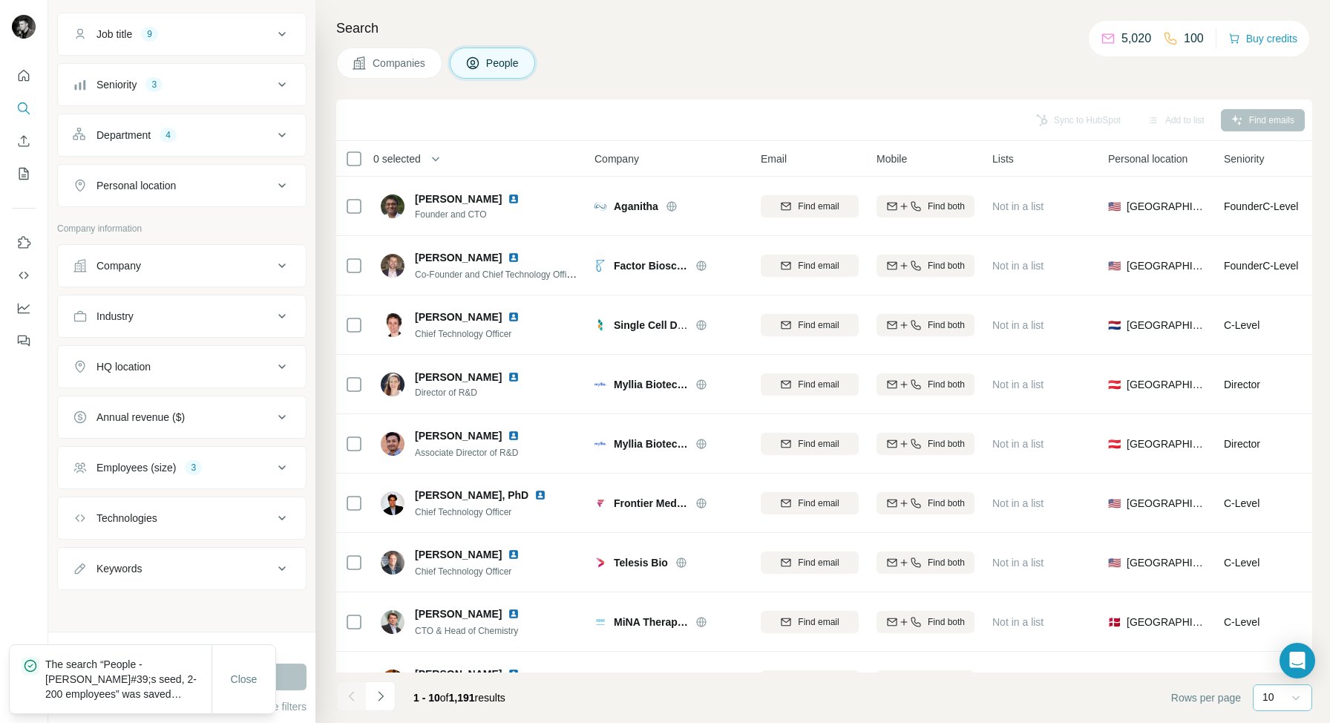
click at [1296, 698] on icon at bounding box center [1295, 698] width 7 height 4
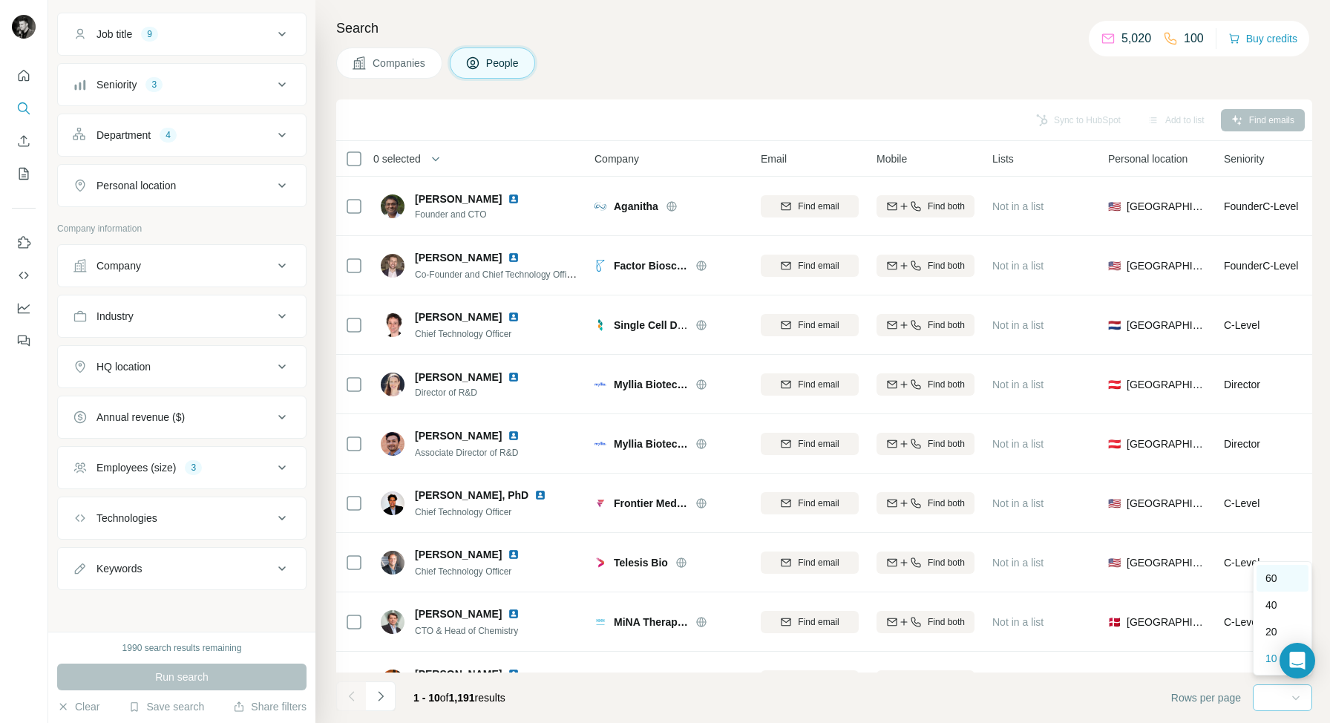
click at [1277, 574] on p "60" at bounding box center [1271, 578] width 12 height 15
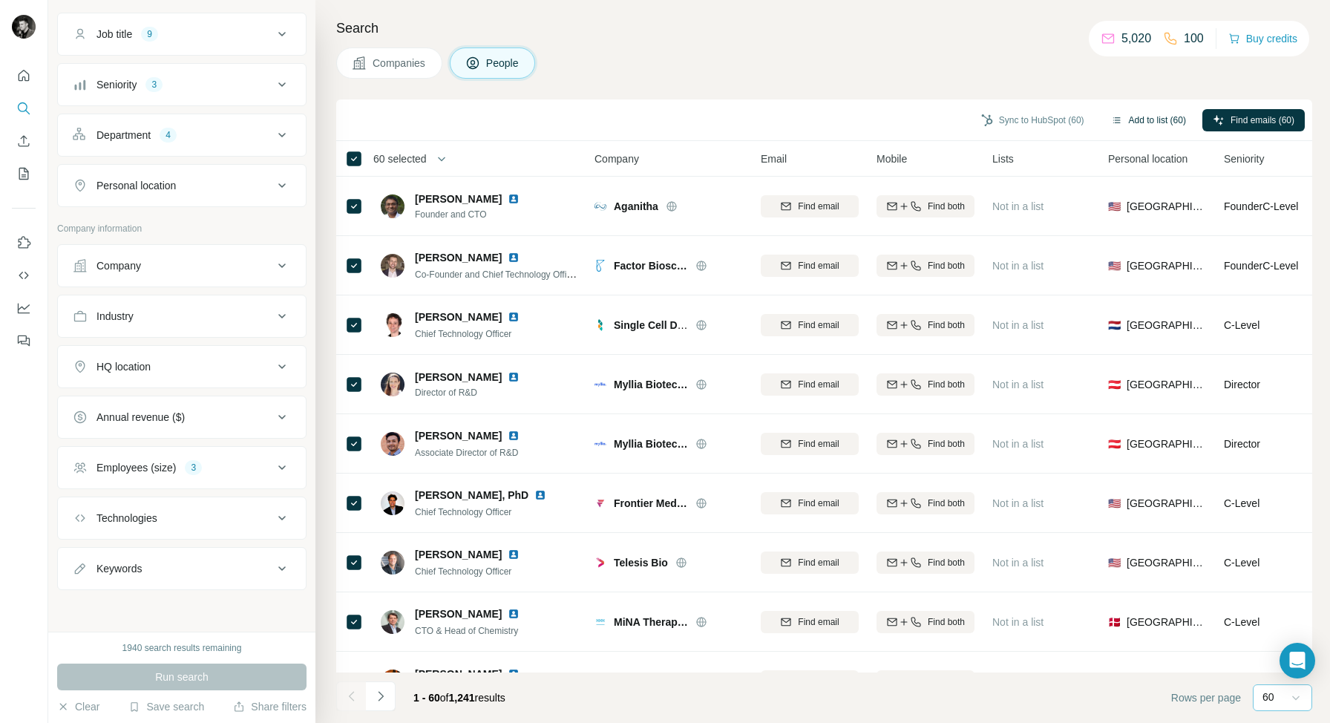
click at [1145, 119] on button "Add to list (60)" at bounding box center [1149, 120] width 96 height 22
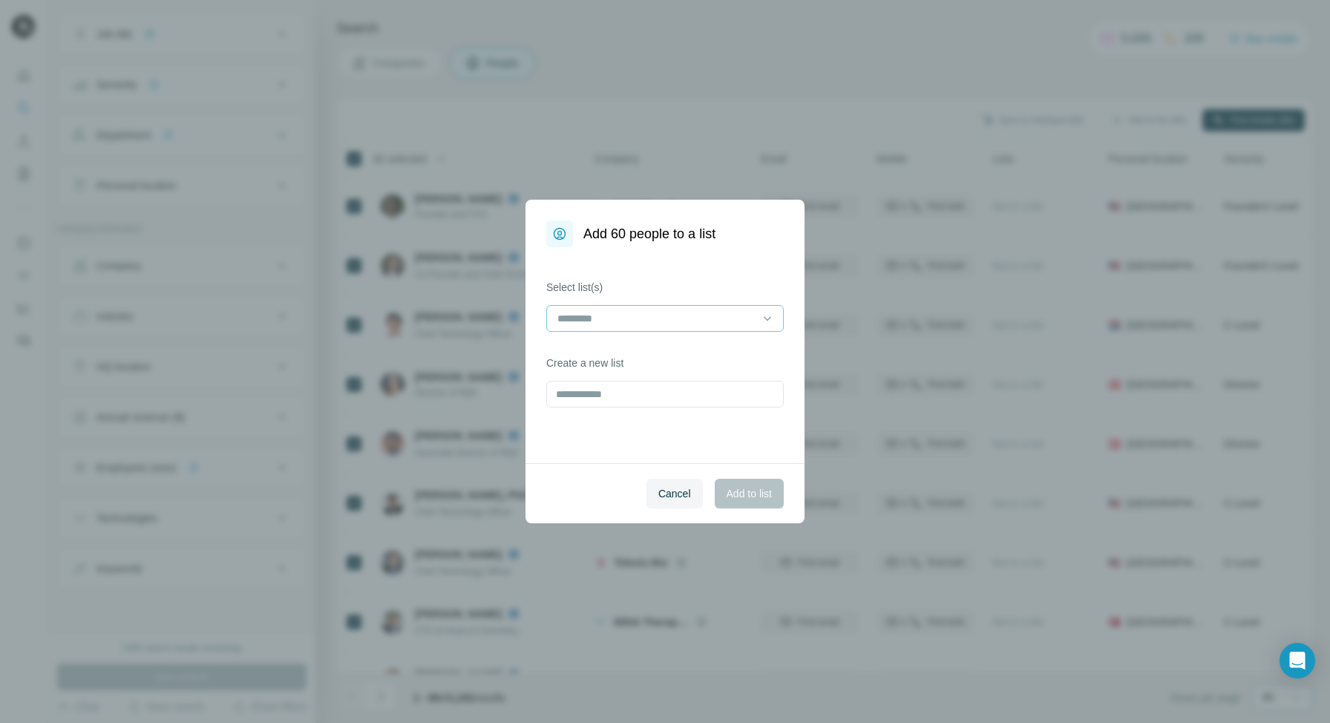
click at [716, 313] on input at bounding box center [656, 318] width 200 height 16
click at [719, 278] on div "Select list(s) Create a new list" at bounding box center [664, 355] width 279 height 216
click at [632, 402] on input "text" at bounding box center [665, 394] width 238 height 27
type input "**********"
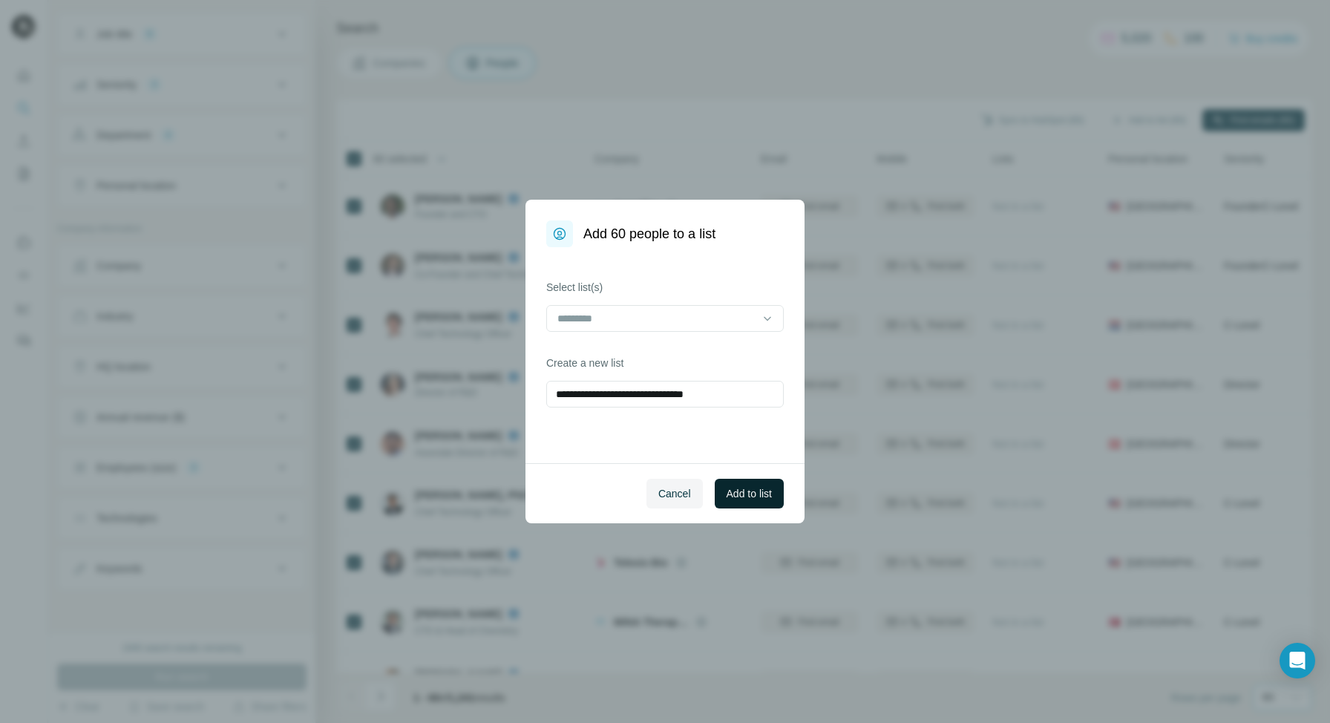
click at [744, 497] on span "Add to list" at bounding box center [749, 493] width 45 height 15
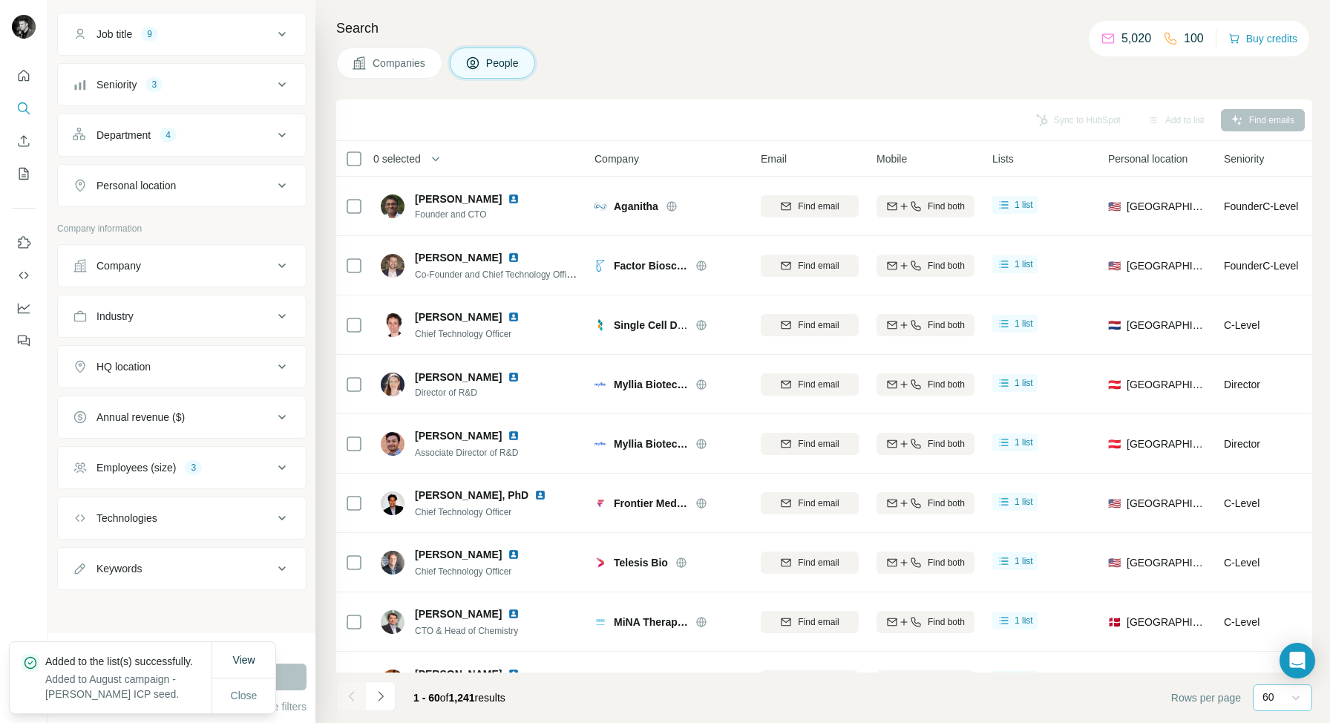
click at [1299, 704] on icon at bounding box center [1295, 697] width 15 height 15
click at [1300, 700] on icon at bounding box center [1295, 697] width 15 height 15
click at [381, 697] on icon "Navigate to next page" at bounding box center [380, 696] width 15 height 15
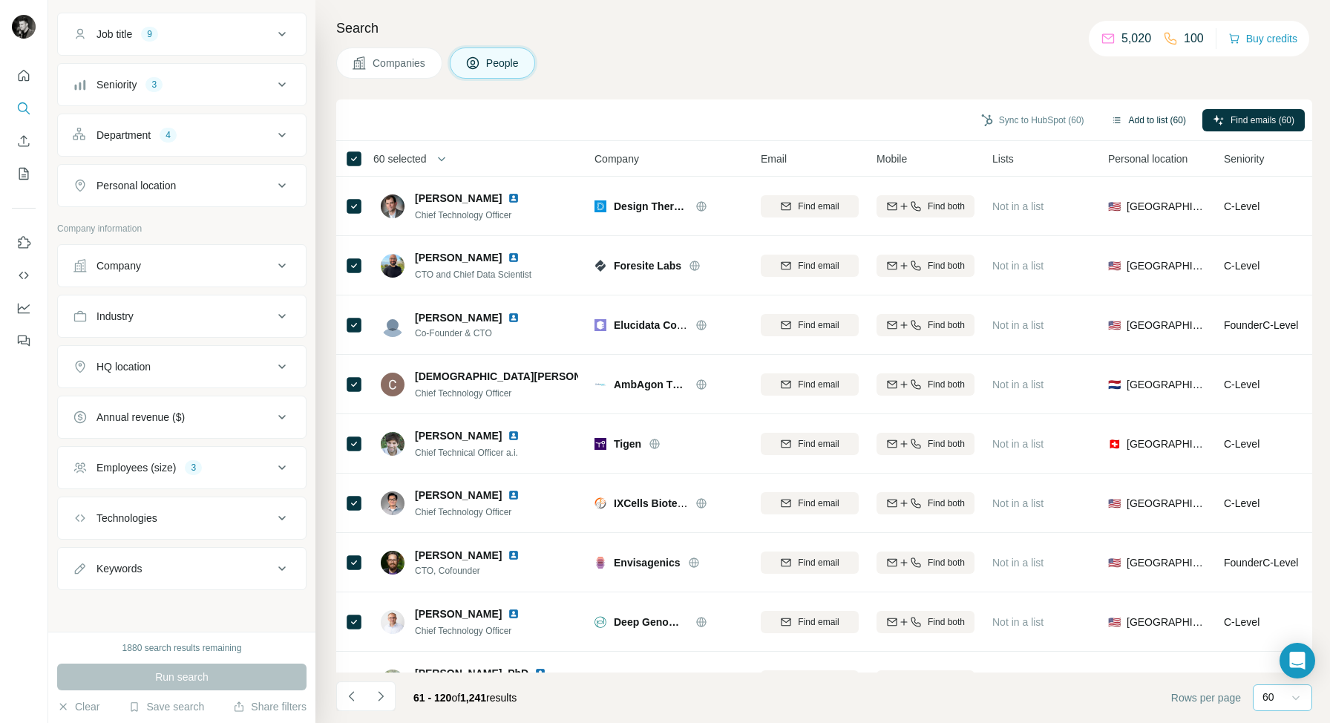
click at [1142, 121] on button "Add to list (60)" at bounding box center [1149, 120] width 96 height 22
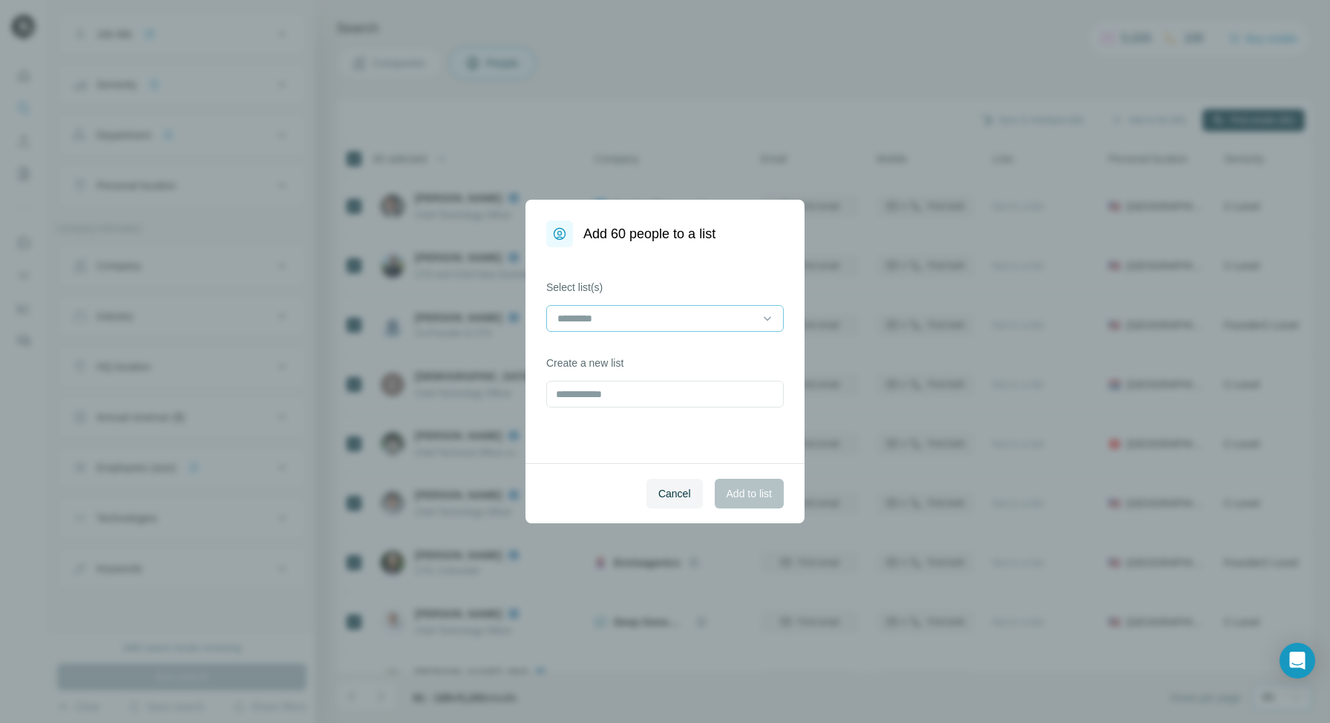
click at [688, 315] on input at bounding box center [656, 318] width 200 height 16
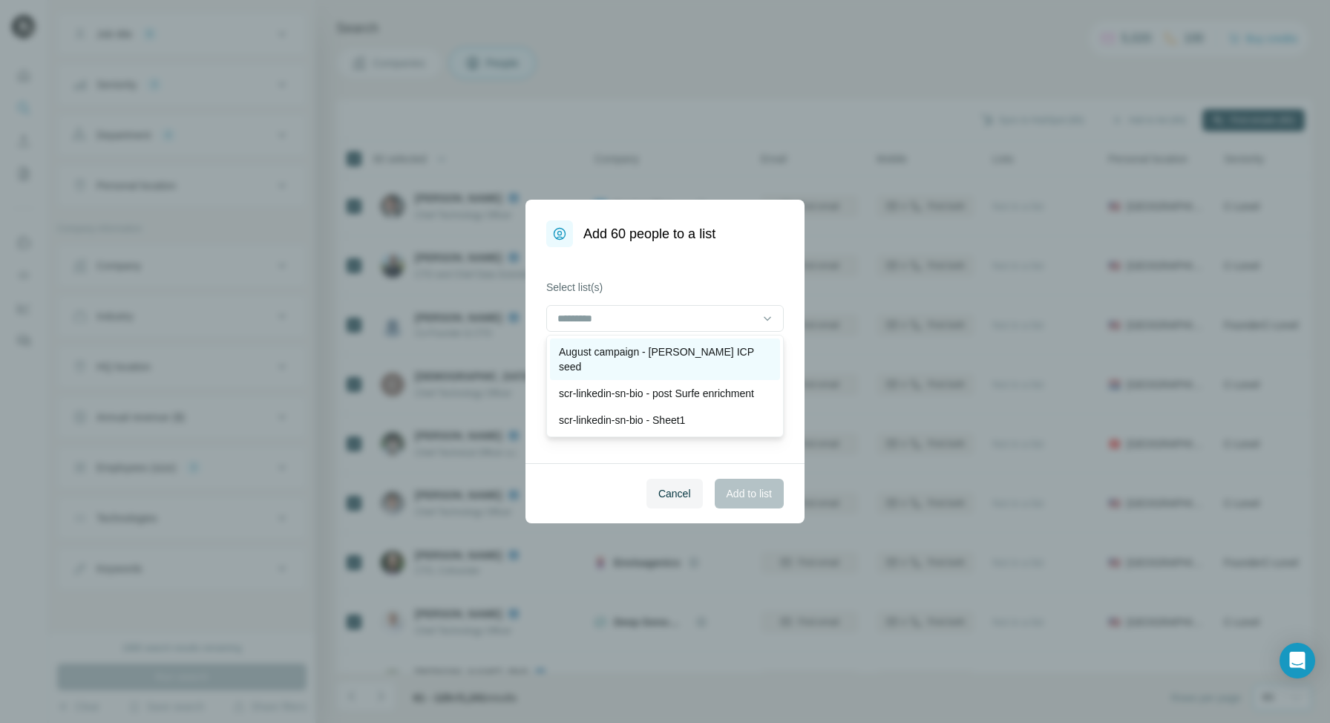
click at [649, 350] on p "August campaign - [PERSON_NAME] ICP seed" at bounding box center [665, 359] width 212 height 30
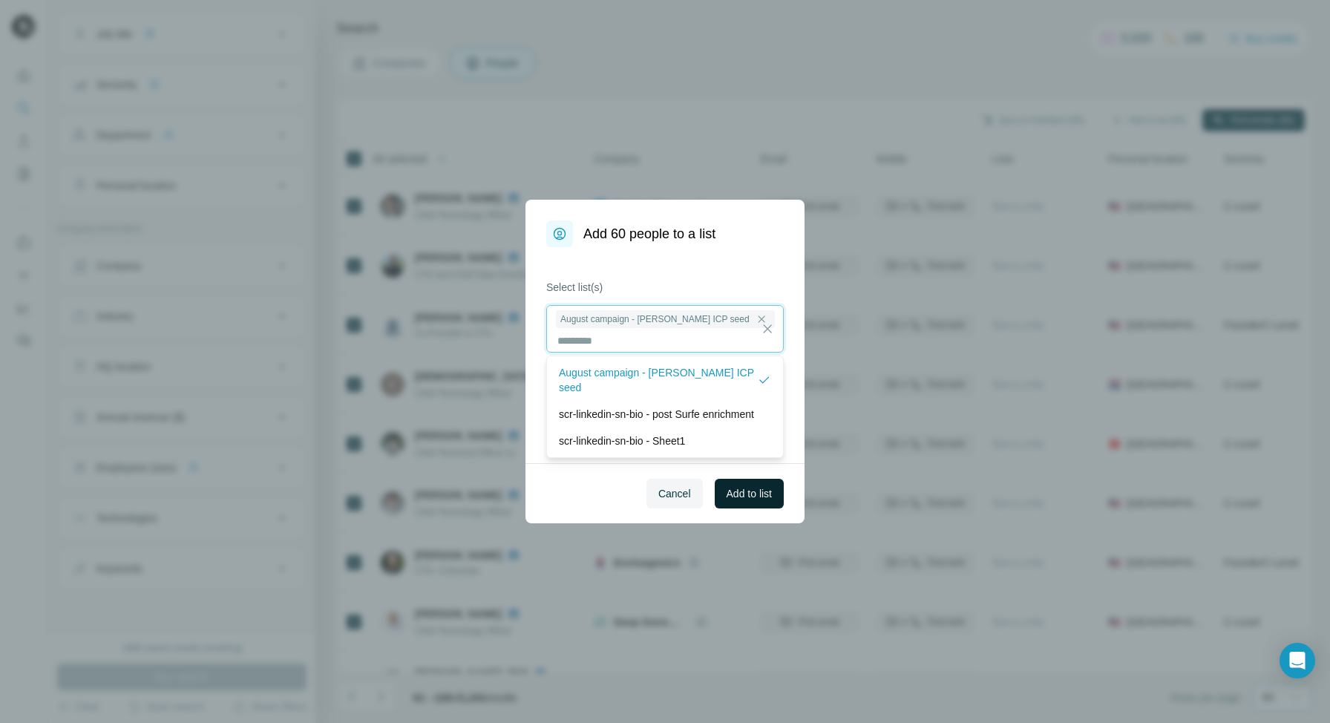
scroll to position [1, 0]
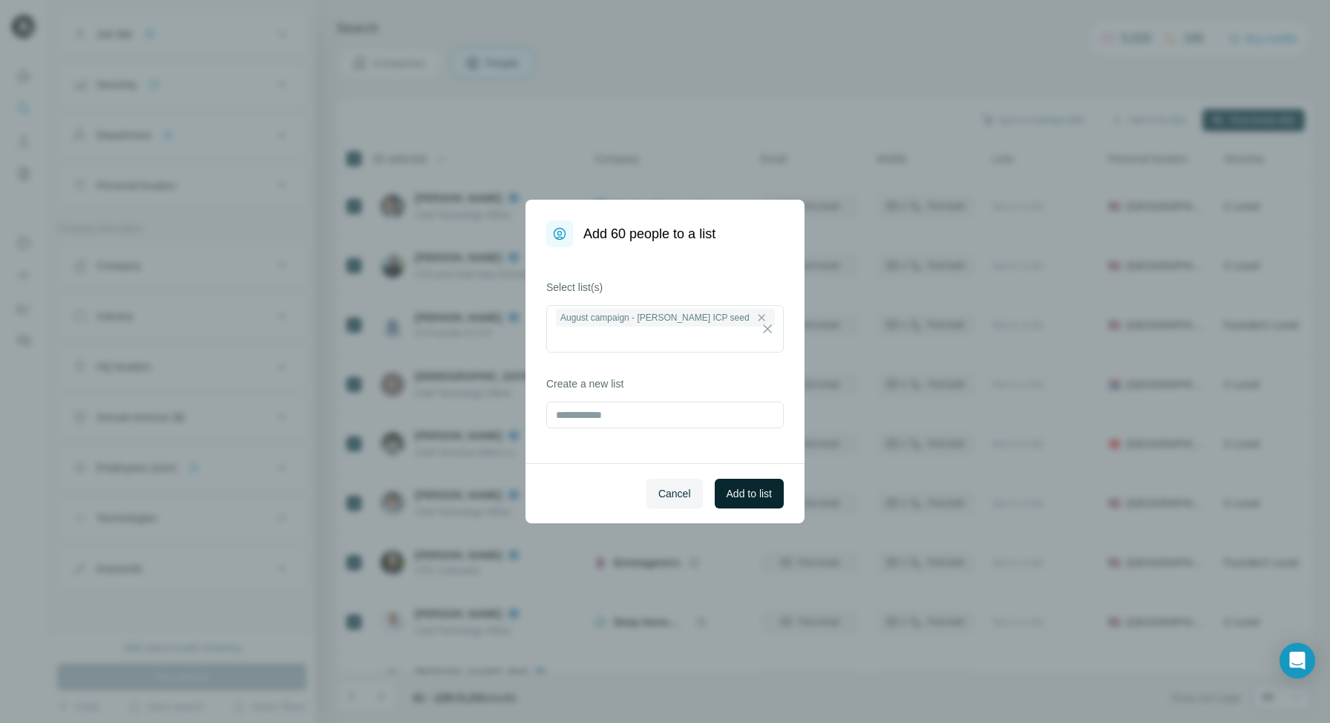
click at [757, 499] on span "Add to list" at bounding box center [749, 493] width 45 height 15
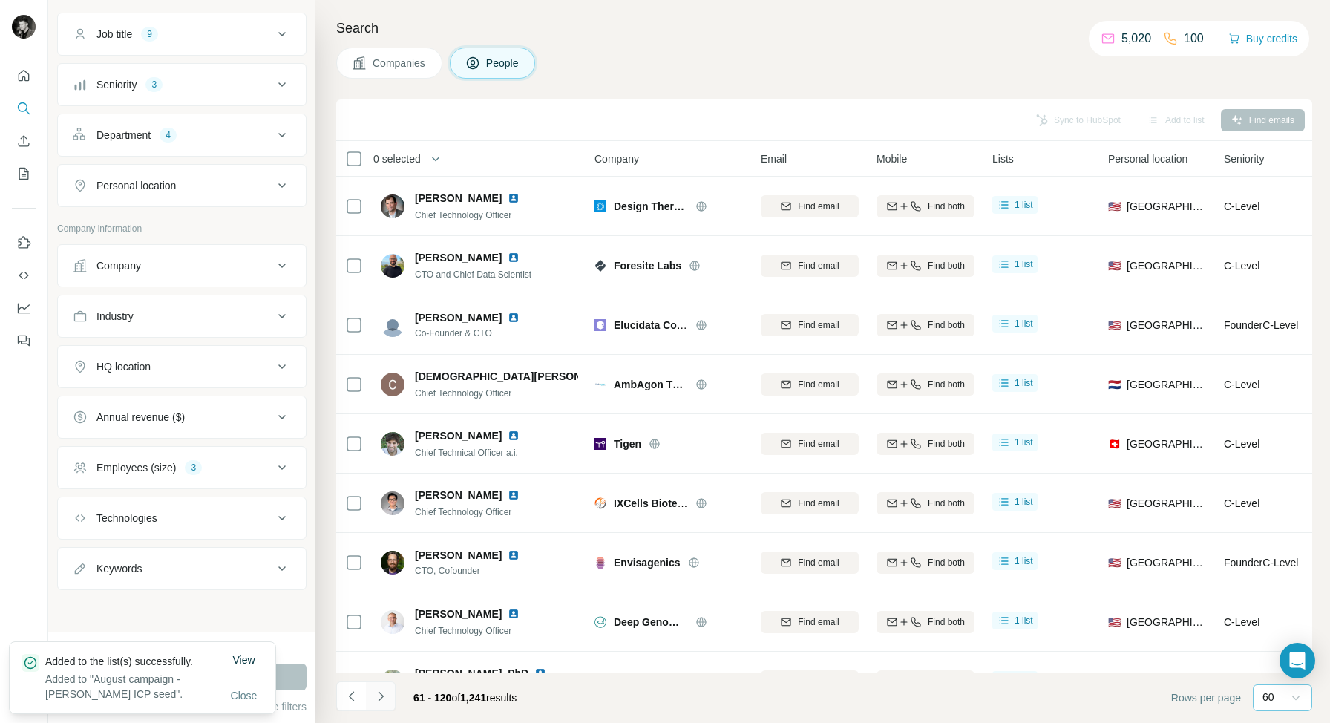
click at [380, 699] on icon "Navigate to next page" at bounding box center [380, 696] width 15 height 15
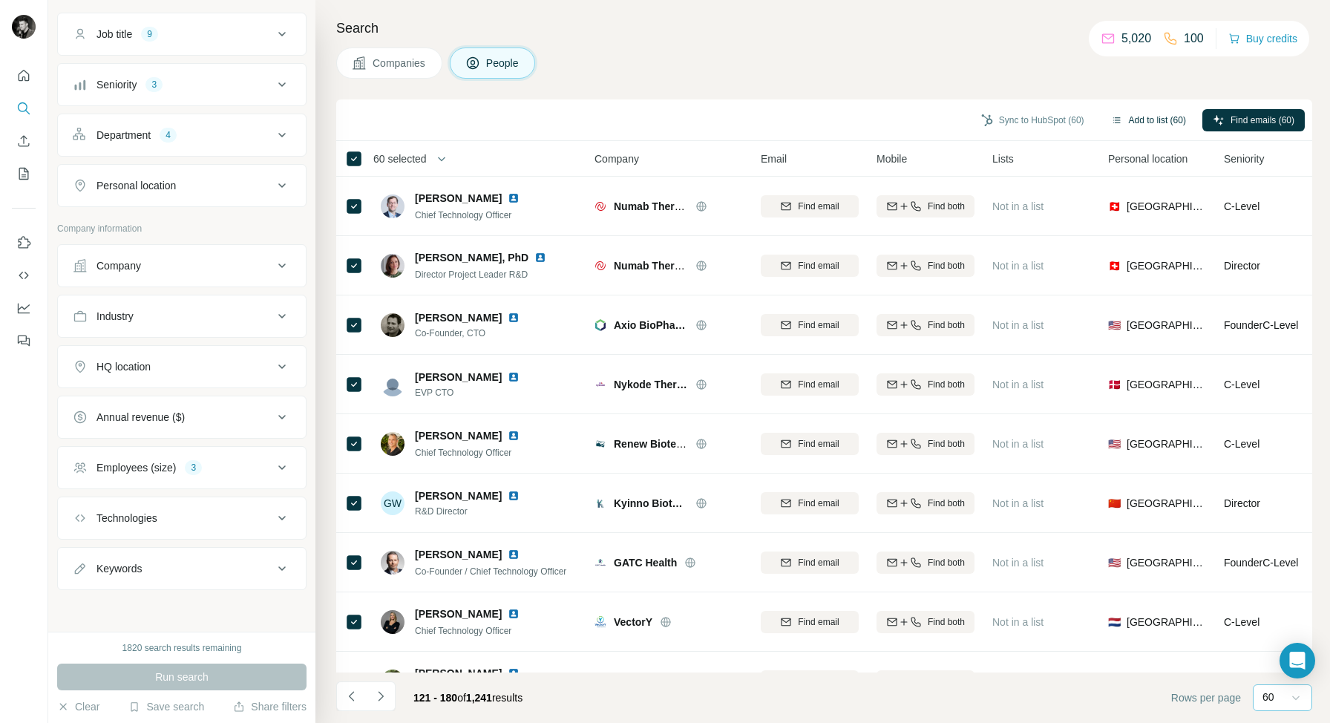
click at [1153, 118] on button "Add to list (60)" at bounding box center [1149, 120] width 96 height 22
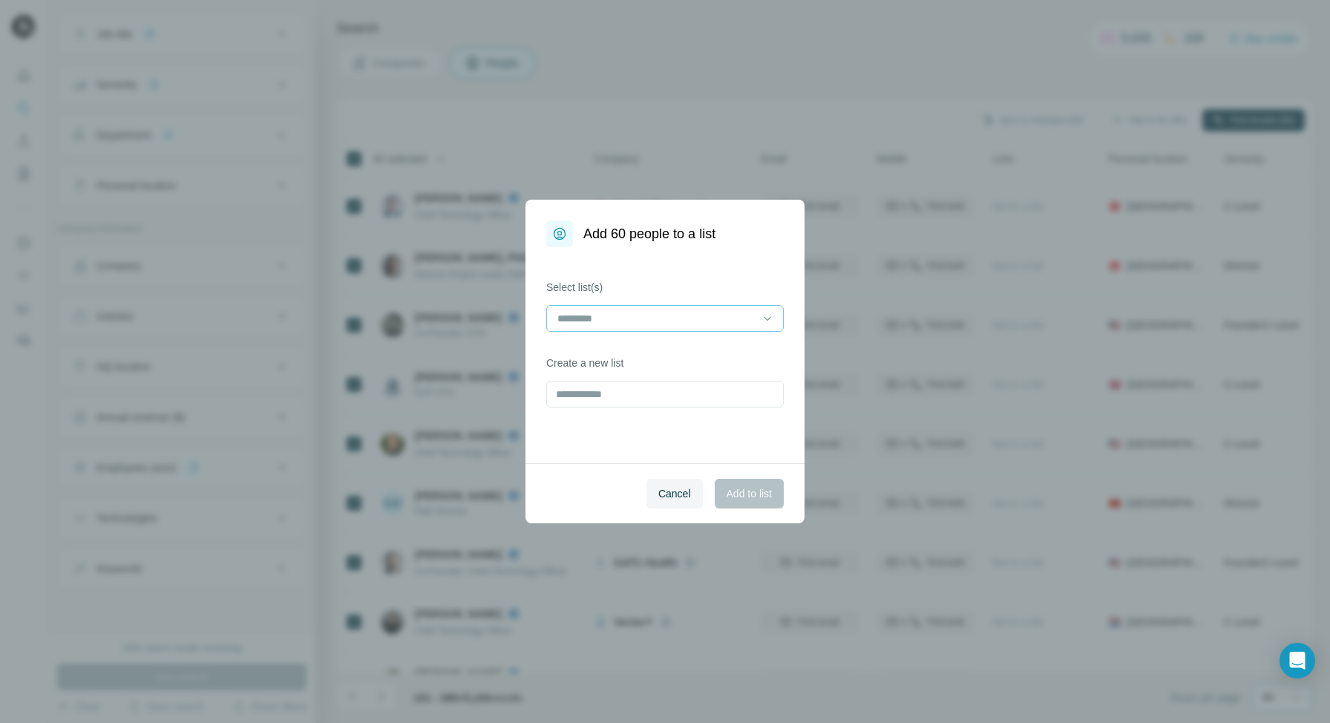
click at [666, 315] on input at bounding box center [656, 318] width 200 height 16
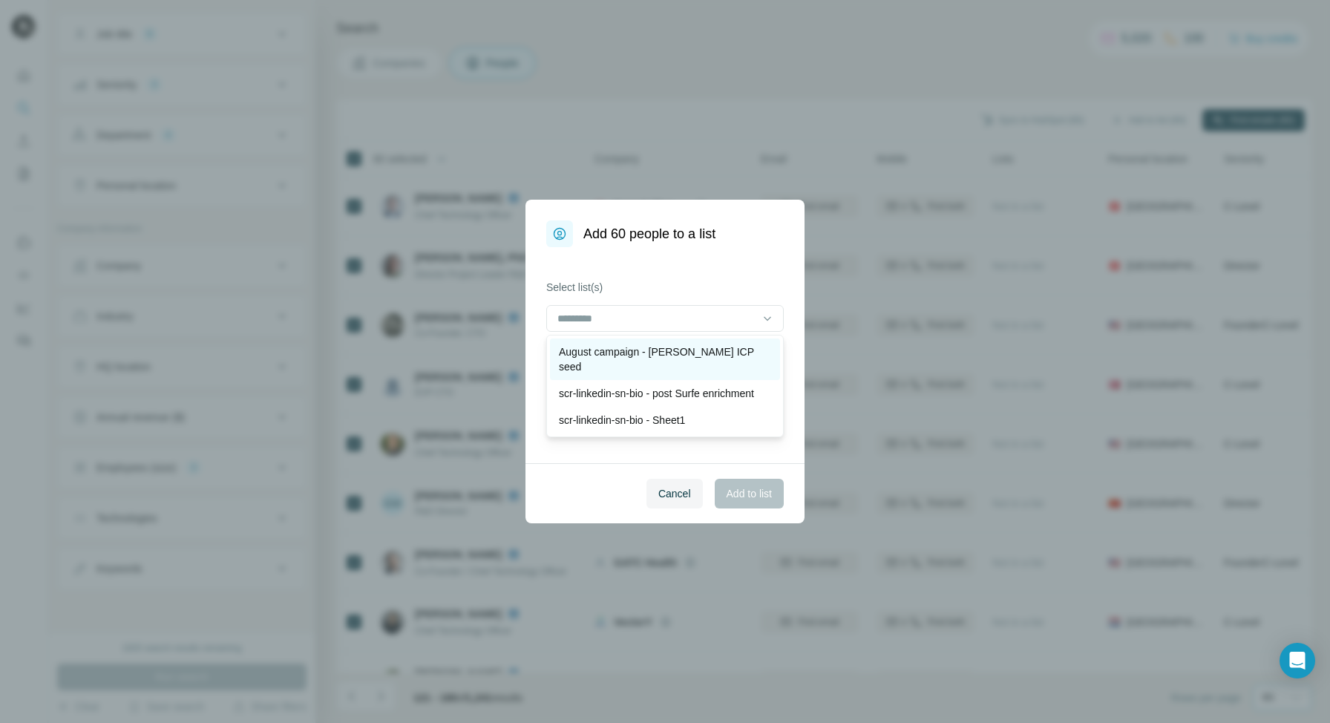
click at [636, 348] on p "August campaign - [PERSON_NAME] ICP seed" at bounding box center [665, 359] width 212 height 30
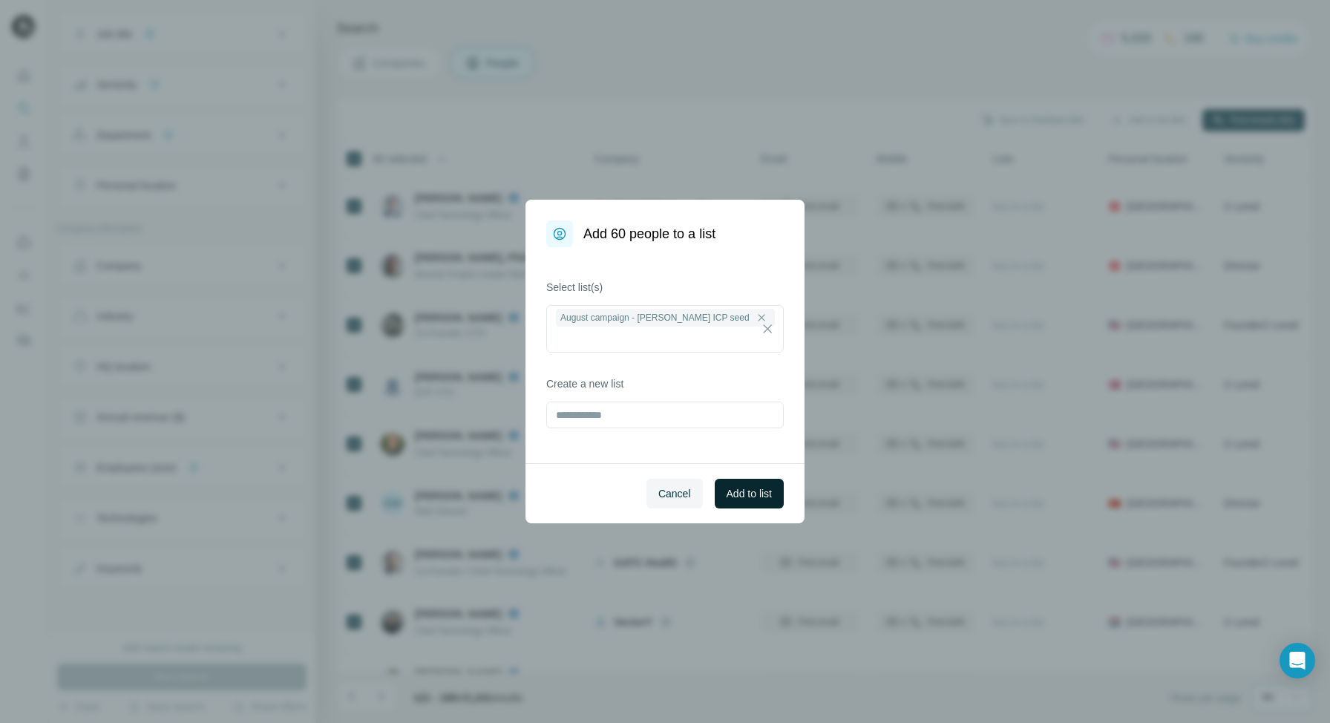
click at [739, 495] on span "Add to list" at bounding box center [749, 493] width 45 height 15
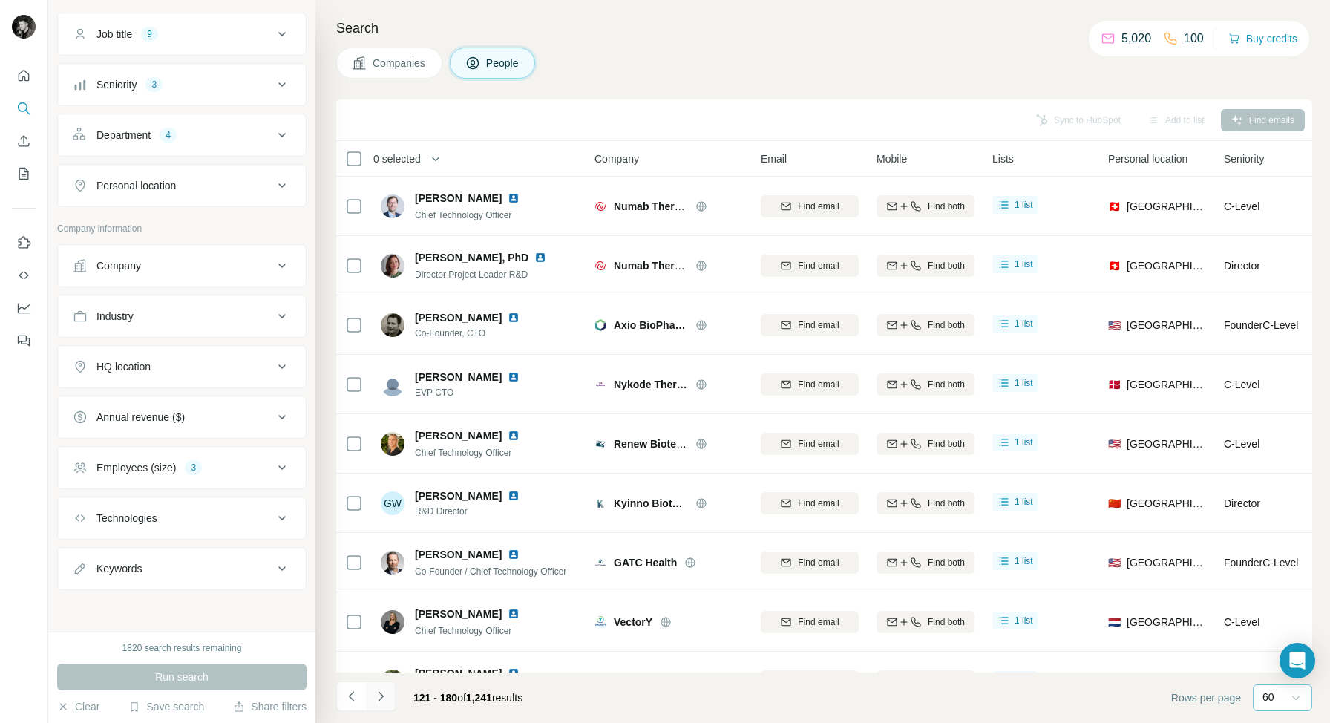
click at [384, 696] on icon "Navigate to next page" at bounding box center [380, 696] width 15 height 15
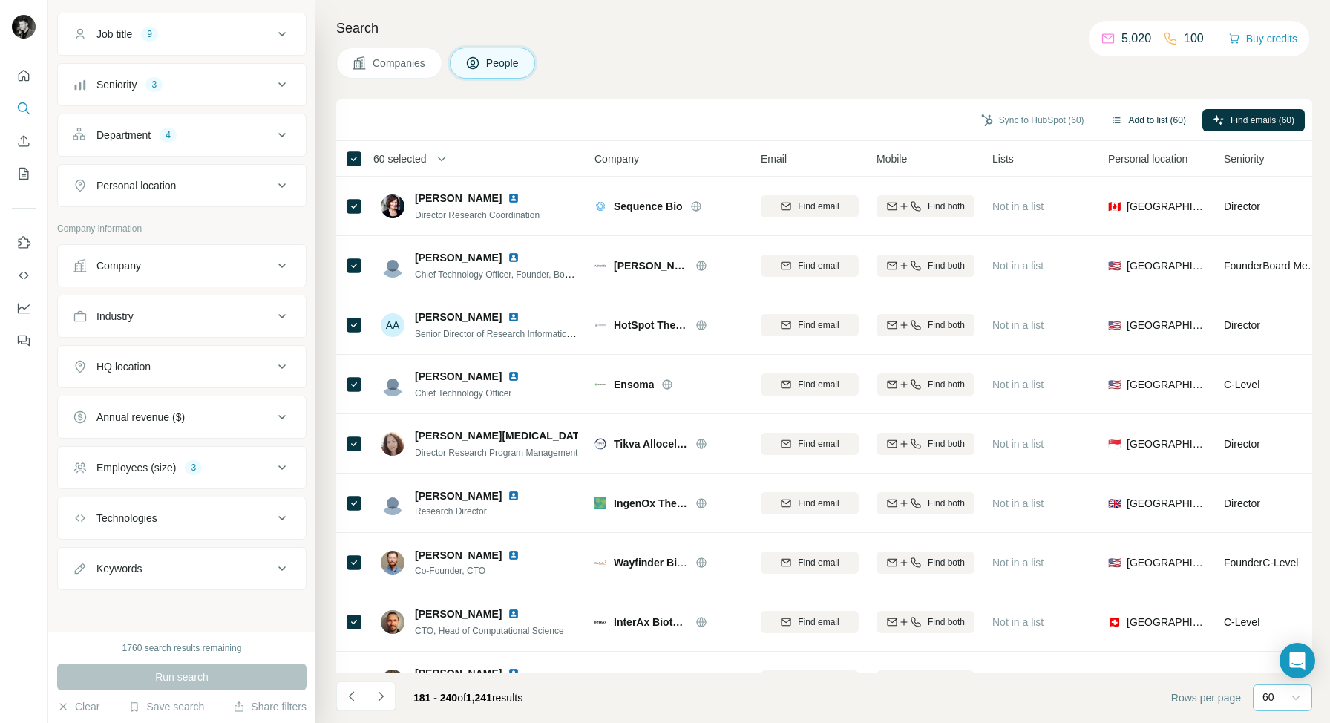
click at [1153, 120] on button "Add to list (60)" at bounding box center [1149, 120] width 96 height 22
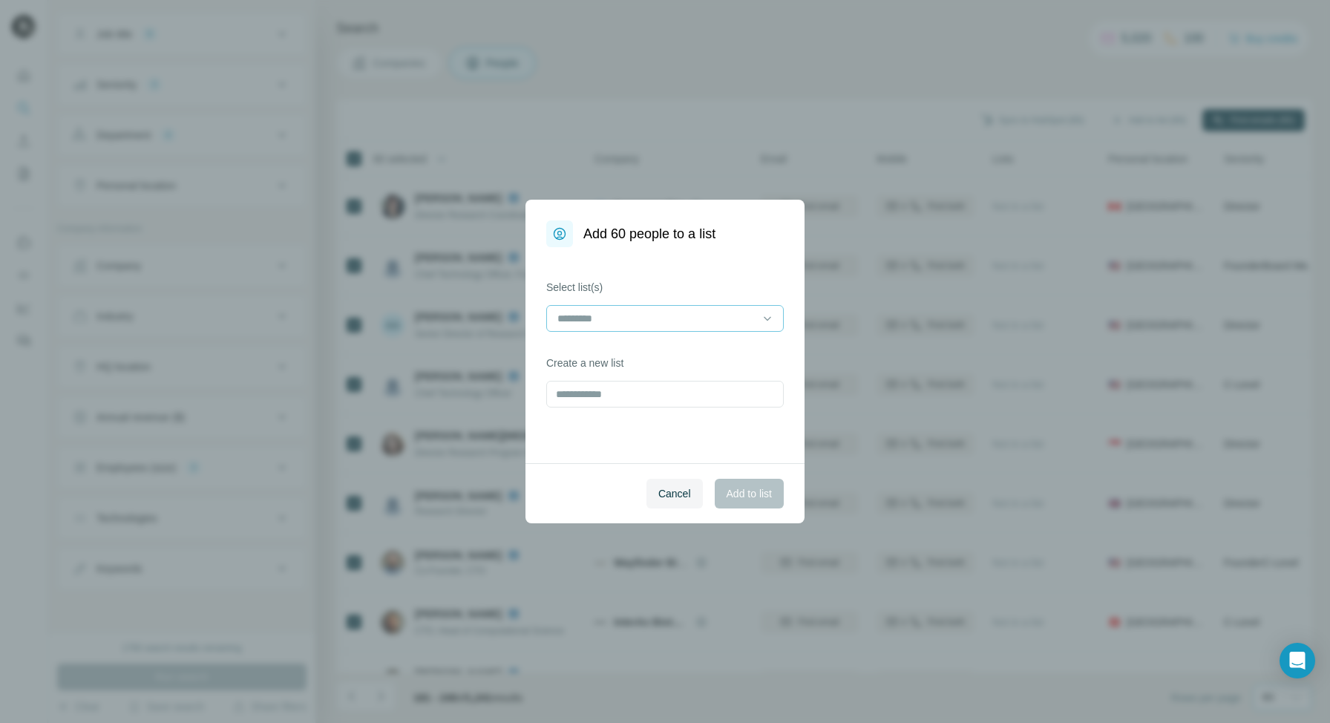
click at [726, 322] on input at bounding box center [656, 318] width 200 height 16
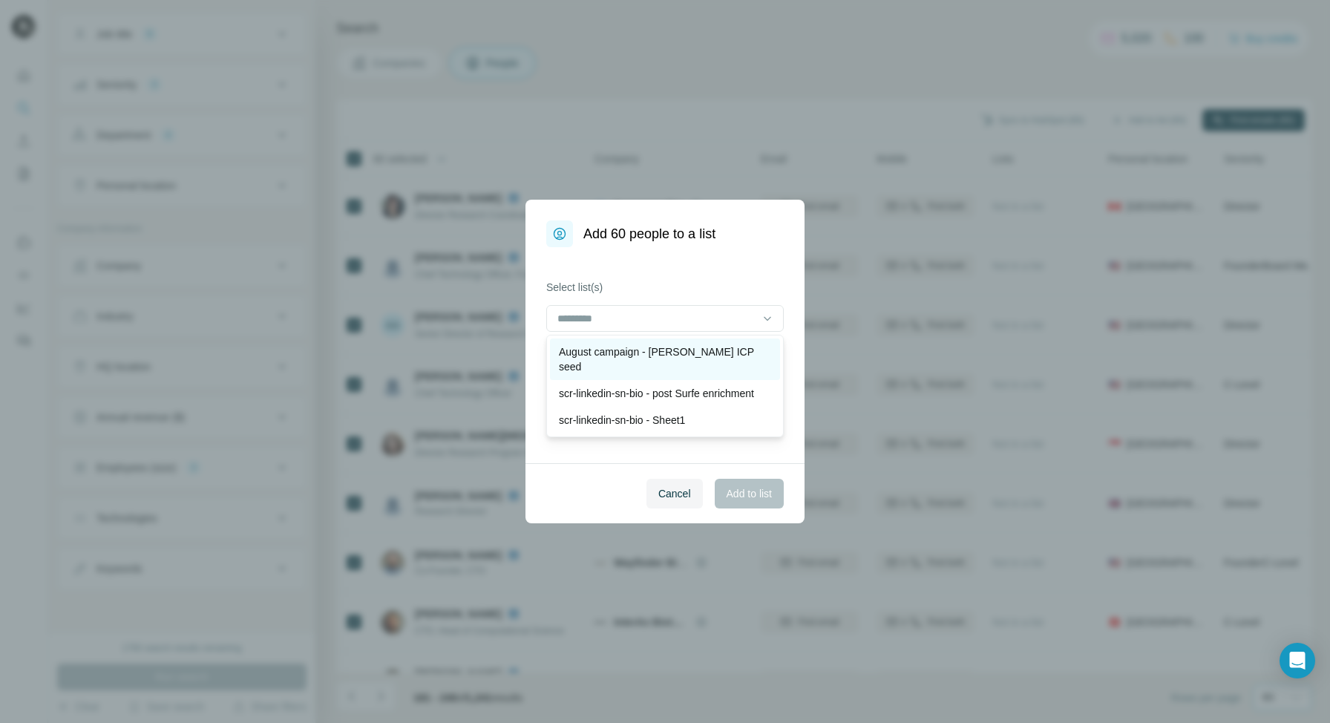
click at [678, 353] on p "August campaign - [PERSON_NAME] ICP seed" at bounding box center [665, 359] width 212 height 30
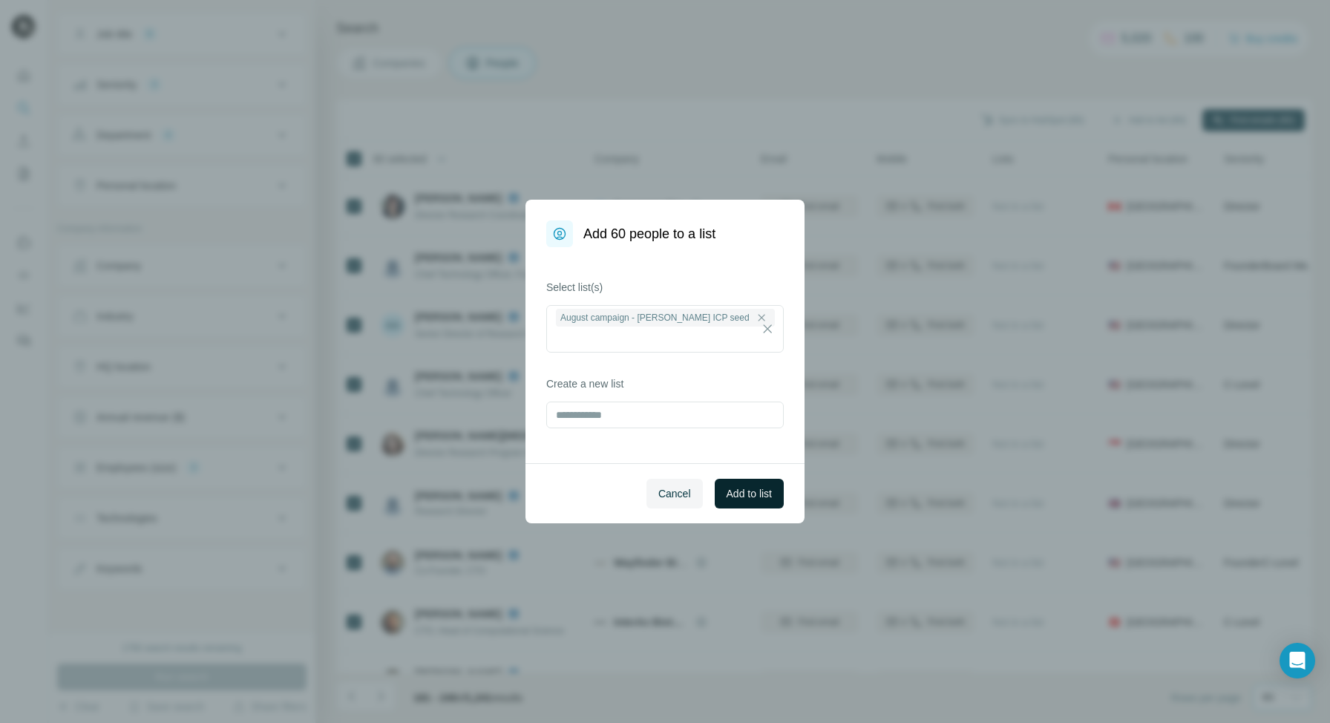
click at [752, 498] on span "Add to list" at bounding box center [749, 493] width 45 height 15
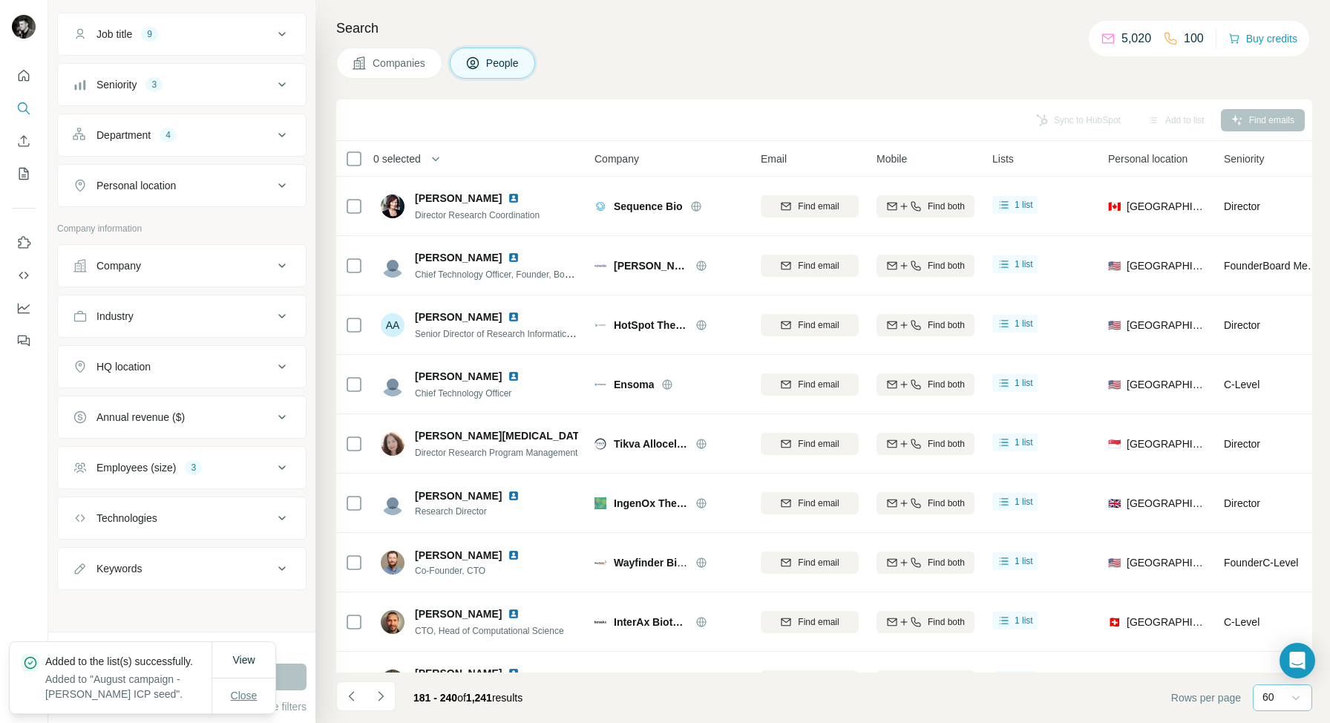
click at [247, 691] on span "Close" at bounding box center [244, 695] width 27 height 15
click at [383, 695] on icon "Navigate to next page" at bounding box center [380, 696] width 15 height 15
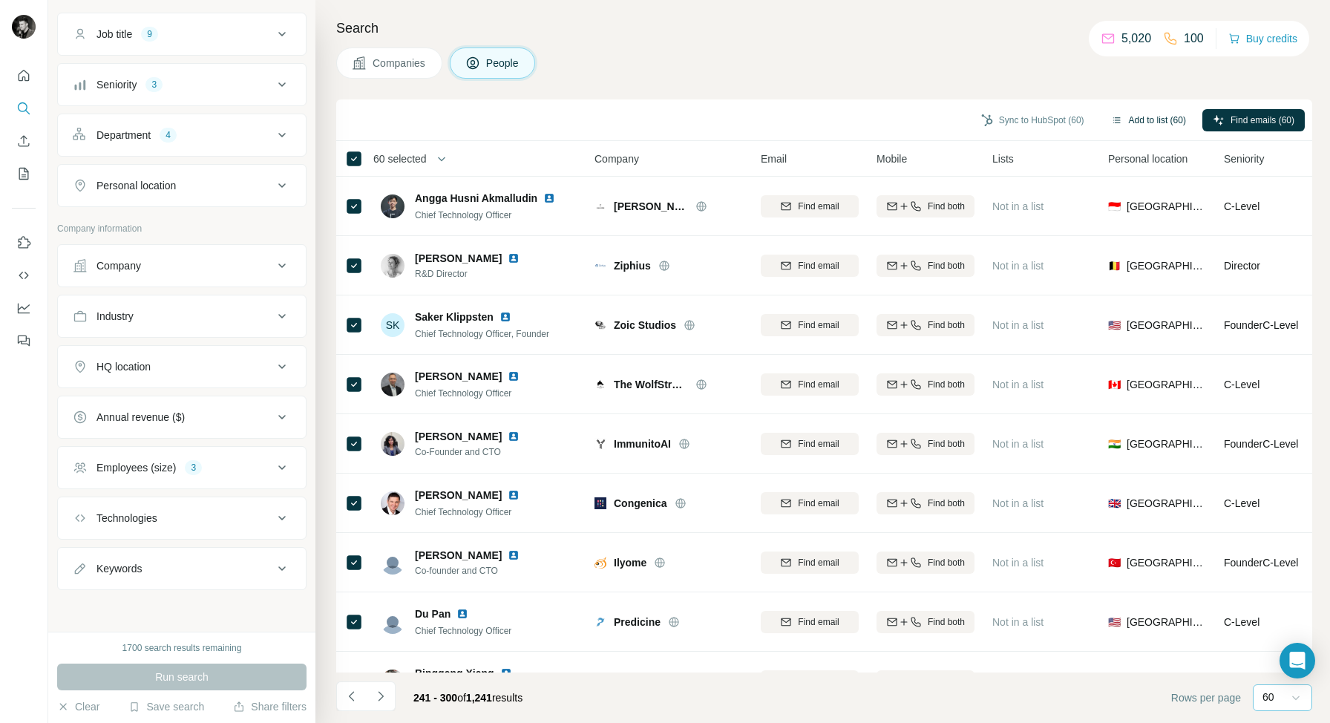
click at [1148, 119] on button "Add to list (60)" at bounding box center [1149, 120] width 96 height 22
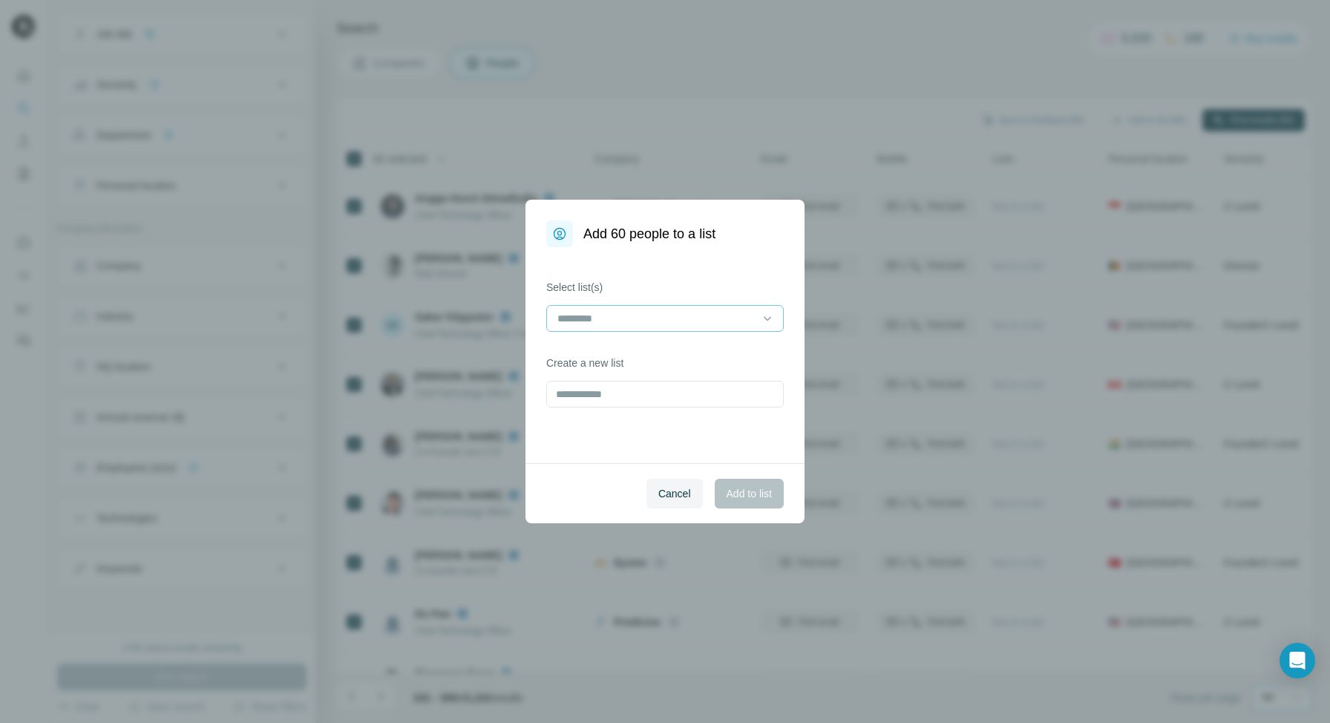
click at [669, 315] on input at bounding box center [656, 318] width 200 height 16
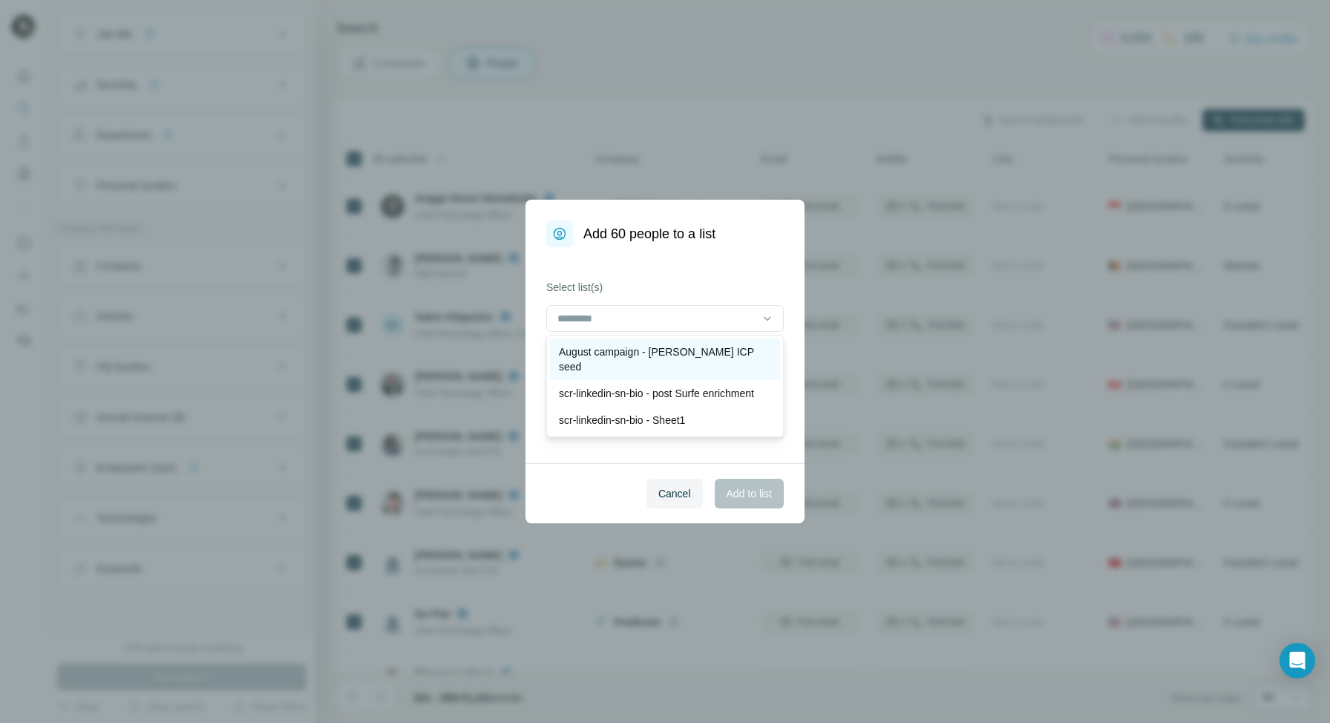
click at [646, 347] on p "August campaign - [PERSON_NAME] ICP seed" at bounding box center [665, 359] width 212 height 30
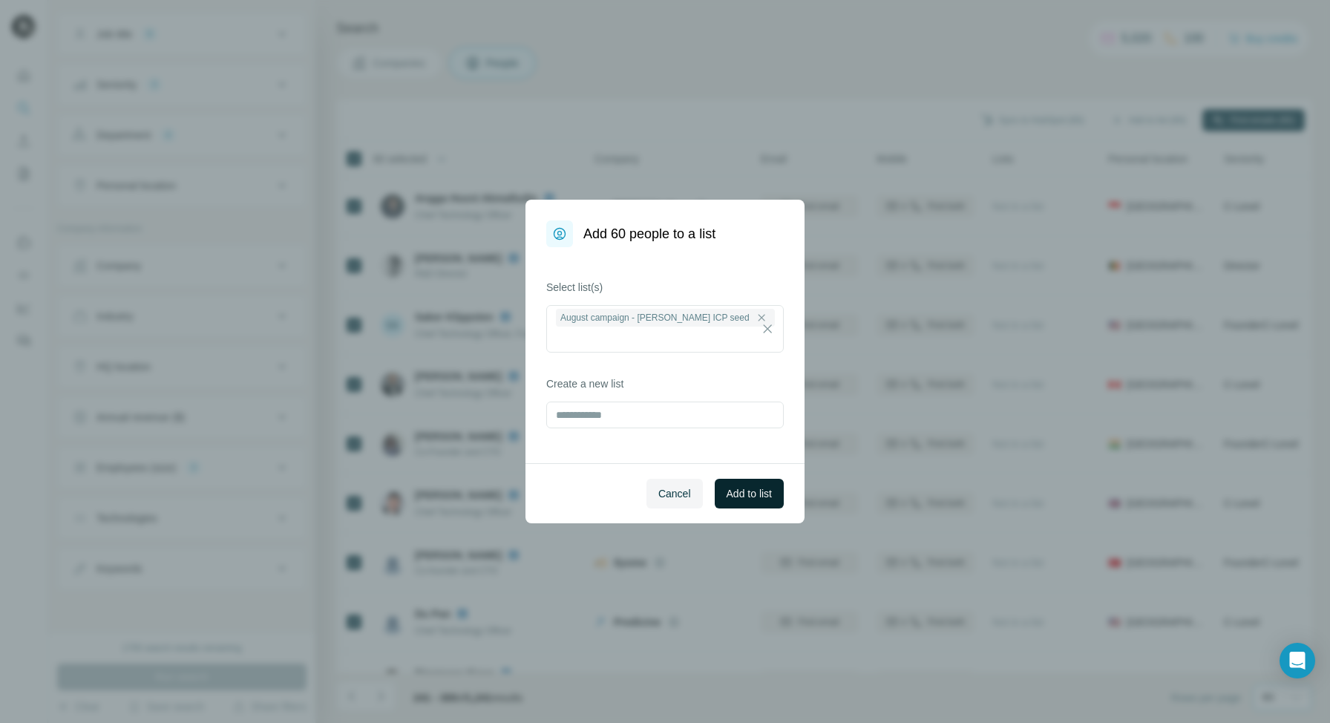
click at [747, 495] on span "Add to list" at bounding box center [749, 493] width 45 height 15
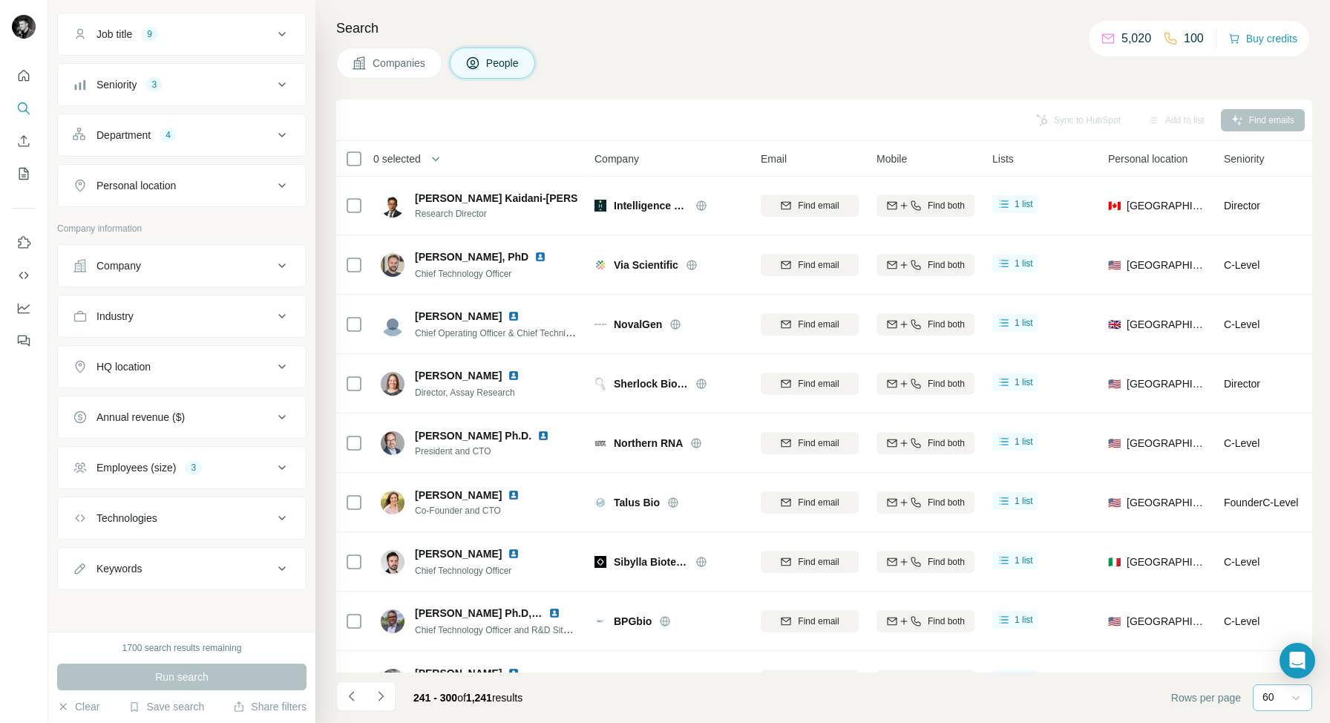
scroll to position [1673, 0]
